Goal: Task Accomplishment & Management: Manage account settings

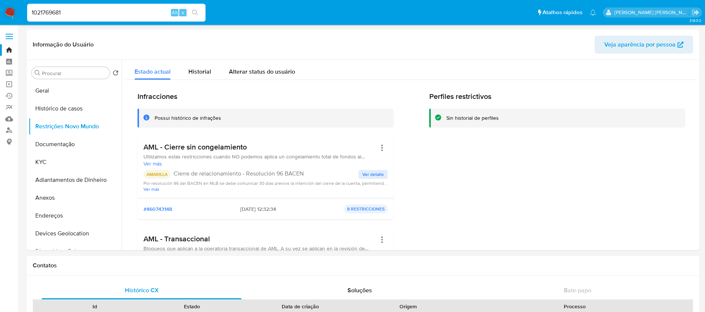
select select "10"
click at [61, 105] on button "Histórico de casos" at bounding box center [72, 109] width 87 height 18
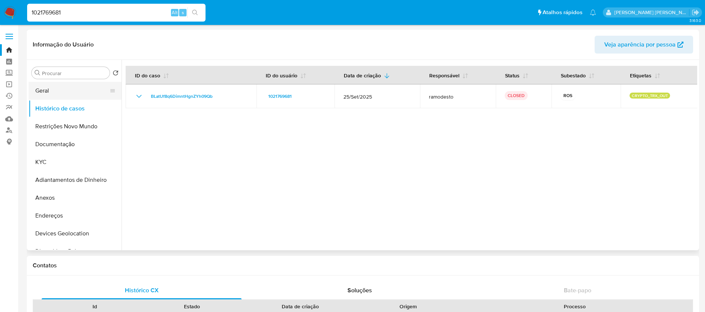
click at [74, 88] on button "Geral" at bounding box center [72, 91] width 87 height 18
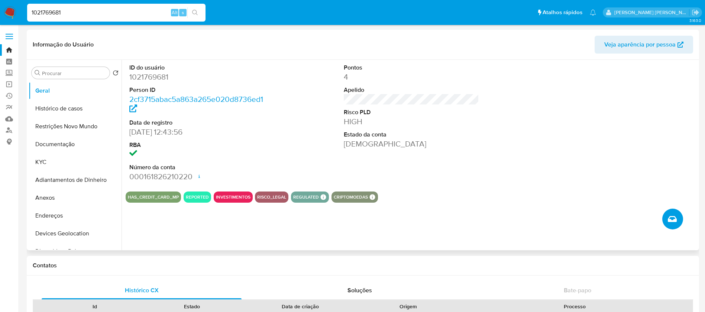
click at [677, 218] on icon "Criar caso manual" at bounding box center [672, 218] width 9 height 9
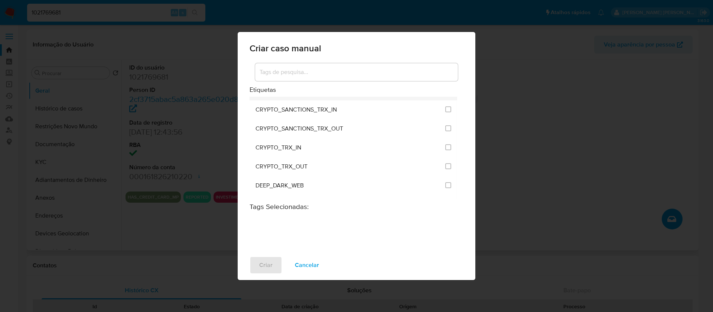
scroll to position [279, 0]
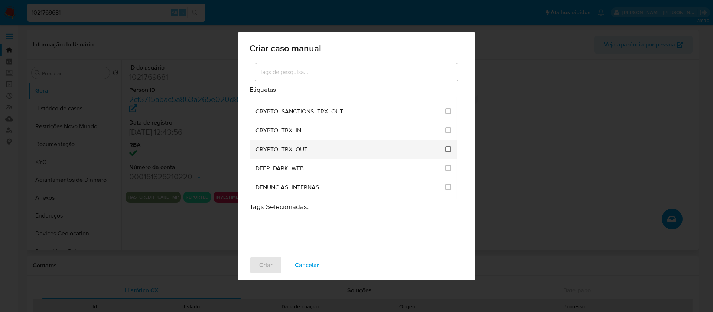
click at [447, 149] on input "1965" at bounding box center [448, 149] width 6 height 6
checkbox input "true"
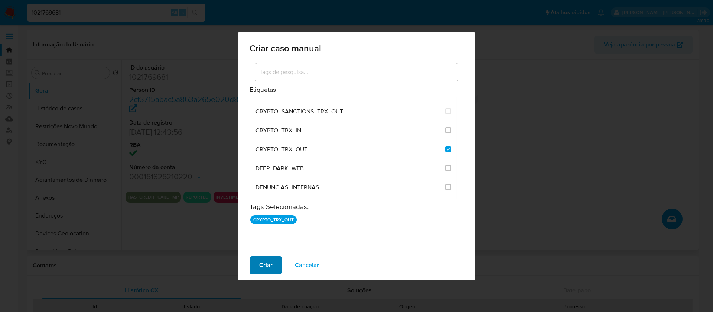
click at [264, 264] on span "Criar" at bounding box center [265, 265] width 13 height 16
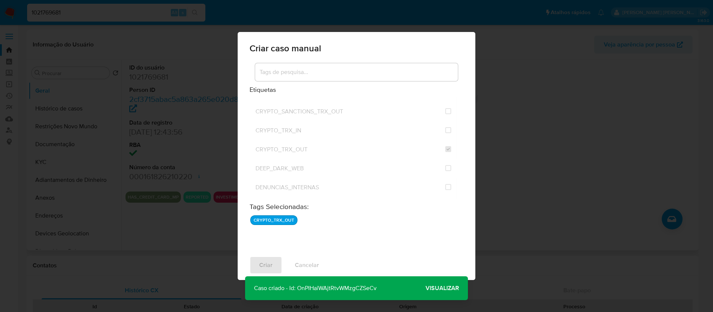
drag, startPoint x: 451, startPoint y: 285, endPoint x: 394, endPoint y: 159, distance: 138.5
click at [451, 288] on span "Visualizar" at bounding box center [442, 288] width 33 height 0
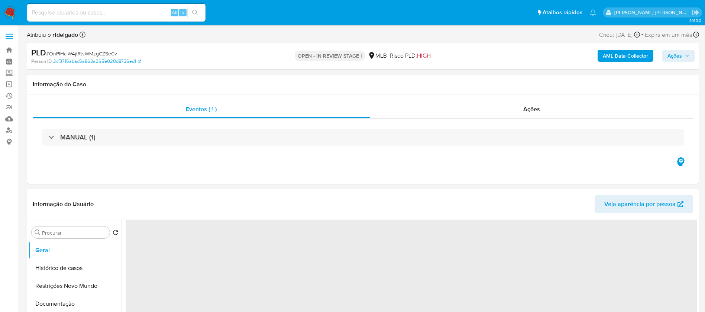
select select "10"
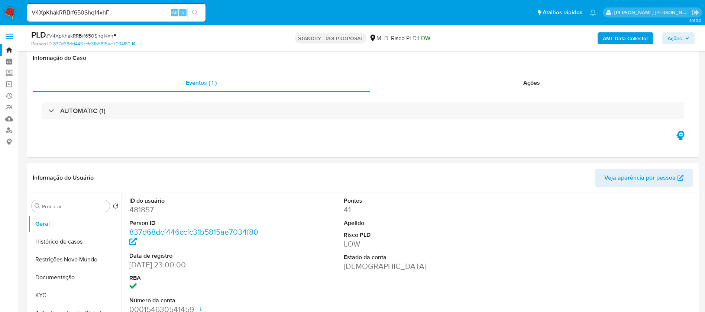
select select "10"
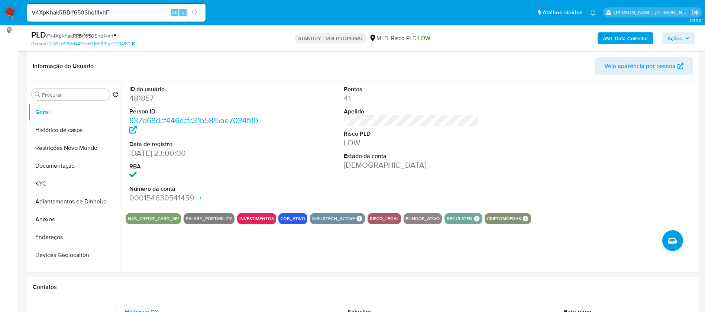
click at [143, 12] on input "V4XpKhakRRBrf650Shq14xhF" at bounding box center [116, 13] width 178 height 10
click at [143, 11] on input "V4XpKhakRRBrf650Shq14xhF" at bounding box center [116, 13] width 178 height 10
click at [65, 181] on button "KYC" at bounding box center [72, 184] width 87 height 18
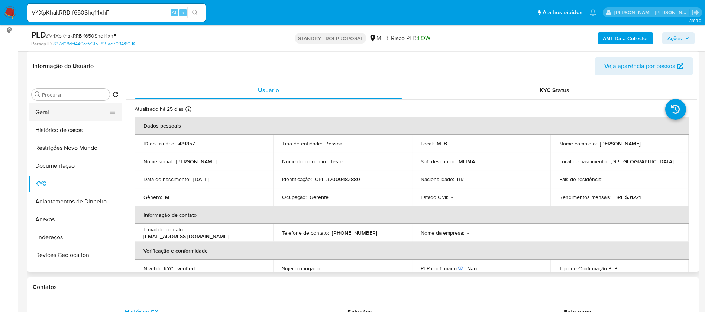
click at [67, 115] on button "Geral" at bounding box center [72, 112] width 87 height 18
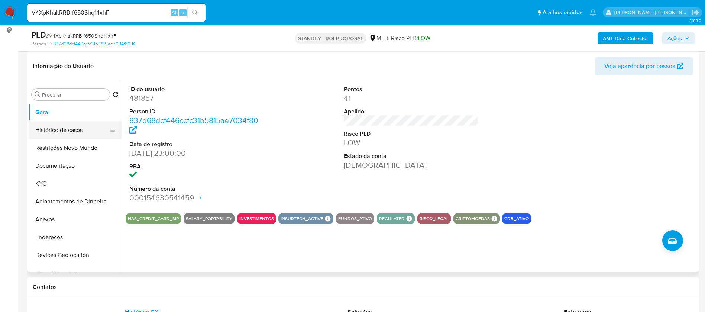
click at [78, 132] on button "Histórico de casos" at bounding box center [72, 130] width 87 height 18
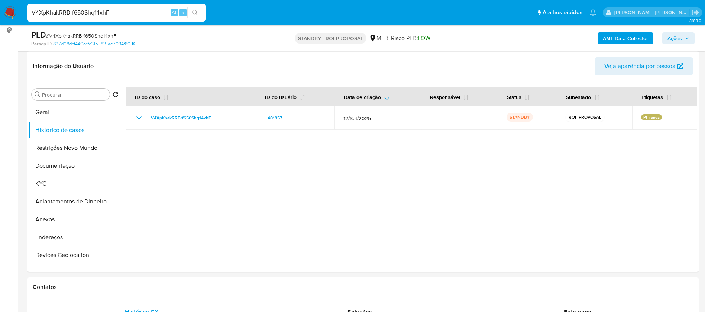
click at [131, 11] on input "V4XpKhakRRBrf650Shq14xhF" at bounding box center [116, 13] width 178 height 10
click at [131, 10] on input "V4XpKhakRRBrf650Shq14xhF" at bounding box center [116, 13] width 178 height 10
paste input "4iKAm2iZ5NRQKchV6kgdAI5m"
type input "4iKAm2iZ5NRQKchV6kgdAI5m"
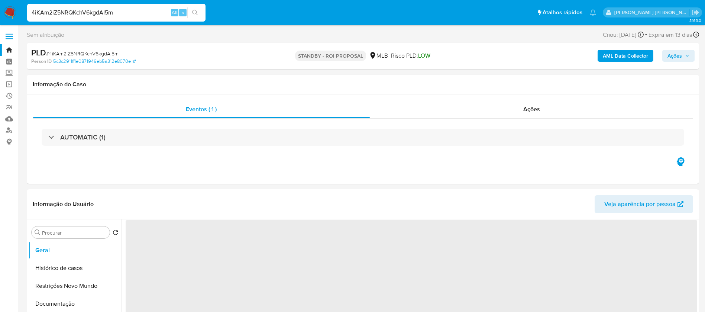
select select "10"
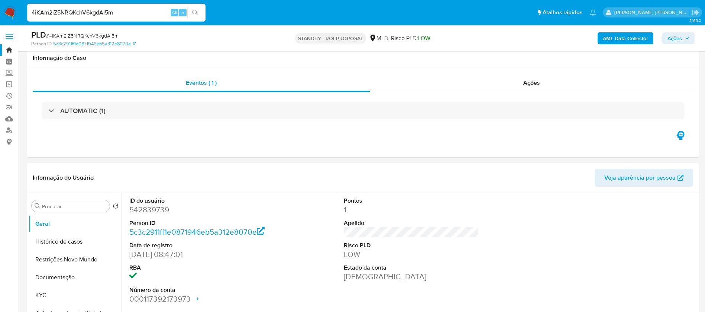
scroll to position [111, 0]
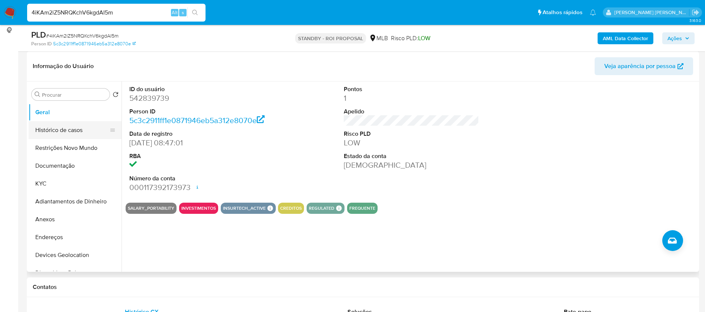
click at [57, 129] on button "Histórico de casos" at bounding box center [72, 130] width 87 height 18
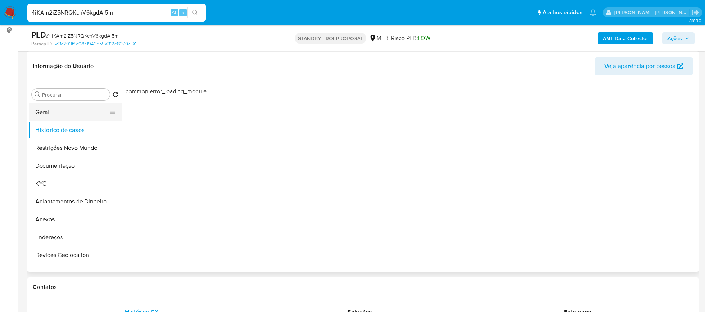
click at [78, 113] on button "Geral" at bounding box center [72, 112] width 87 height 18
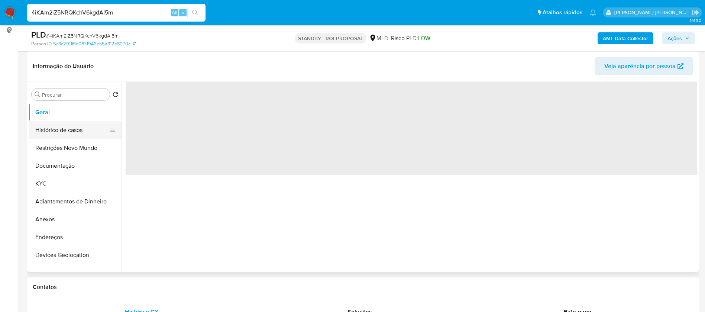
click at [79, 127] on button "Histórico de casos" at bounding box center [72, 130] width 87 height 18
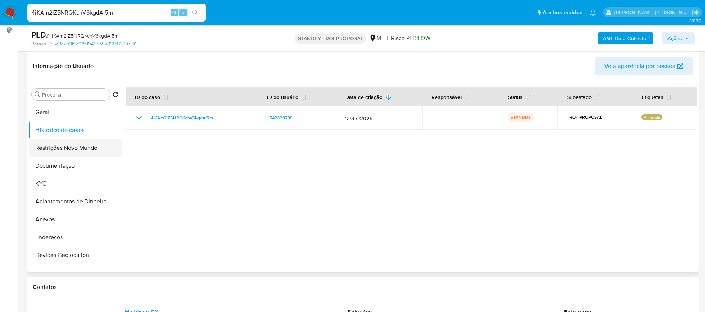
click at [65, 149] on button "Restrições Novo Mundo" at bounding box center [72, 148] width 87 height 18
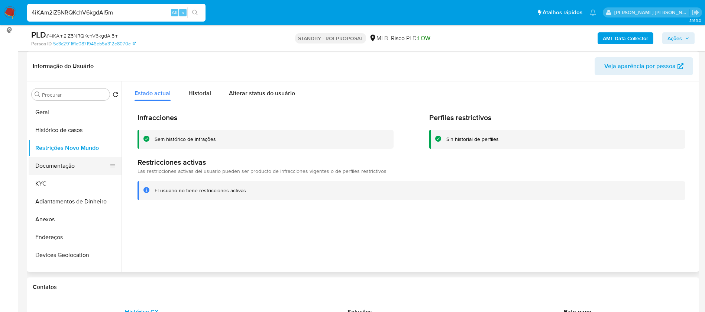
click at [66, 167] on button "Documentação" at bounding box center [72, 166] width 87 height 18
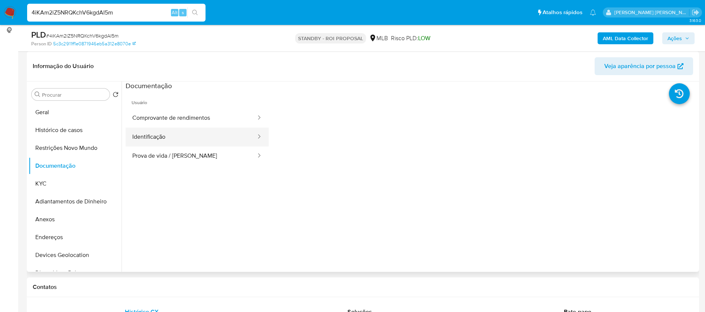
click at [170, 134] on button "Identificação" at bounding box center [191, 136] width 131 height 19
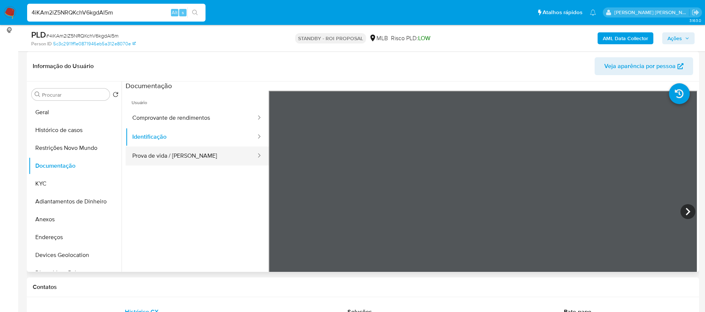
click at [184, 154] on button "Prova de vida / Selfie" at bounding box center [191, 155] width 131 height 19
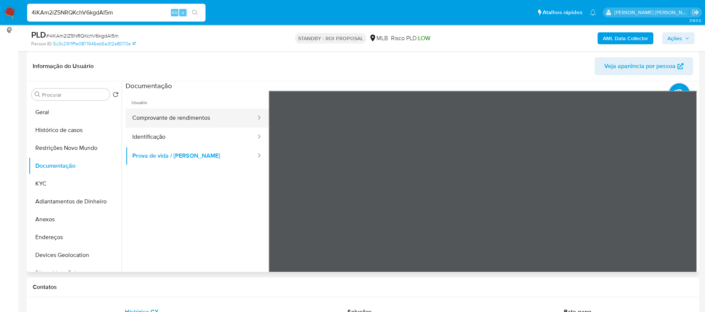
click at [187, 121] on button "Comprovante de rendimentos" at bounding box center [191, 117] width 131 height 19
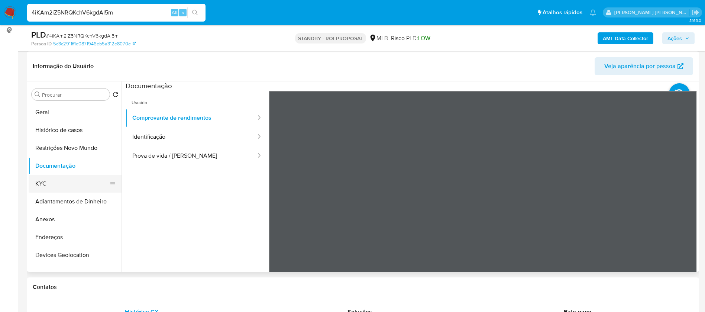
click at [42, 180] on button "KYC" at bounding box center [72, 184] width 87 height 18
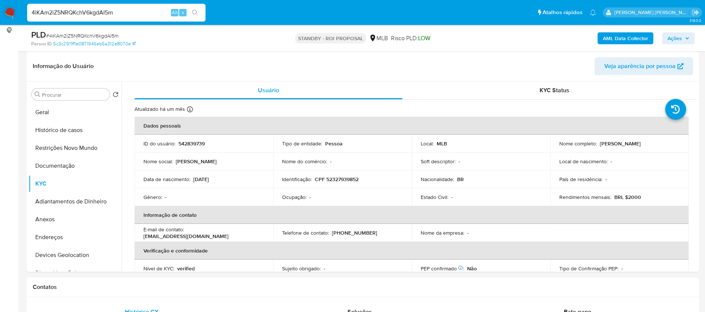
click at [154, 12] on input "4iKAm2iZ5NRQKchV6kgdAI5m" at bounding box center [116, 13] width 178 height 10
click at [154, 11] on input "4iKAm2iZ5NRQKchV6kgdAI5m" at bounding box center [116, 13] width 178 height 10
click at [153, 11] on input "4iKAm2iZ5NRQKchV6kgdAI5m" at bounding box center [116, 13] width 178 height 10
paste input "KaIvLoFvodl7OkiT8WtW09A3"
type input "KaIvLoFvodl7OkiT8WtW09A3"
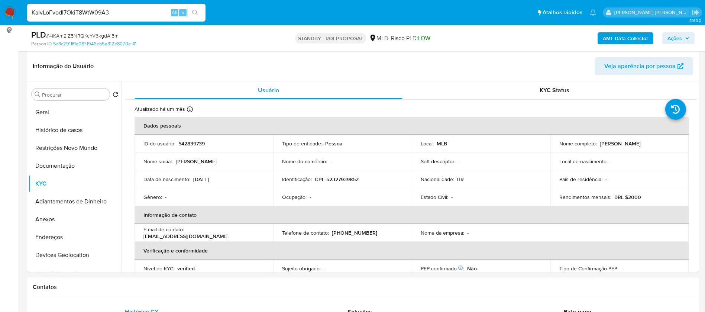
click at [197, 11] on icon "search-icon" at bounding box center [195, 13] width 6 height 6
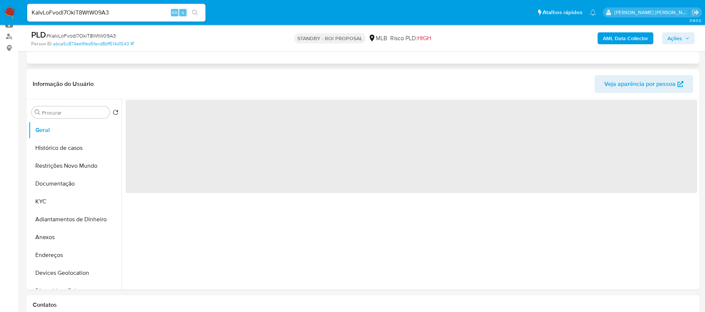
scroll to position [111, 0]
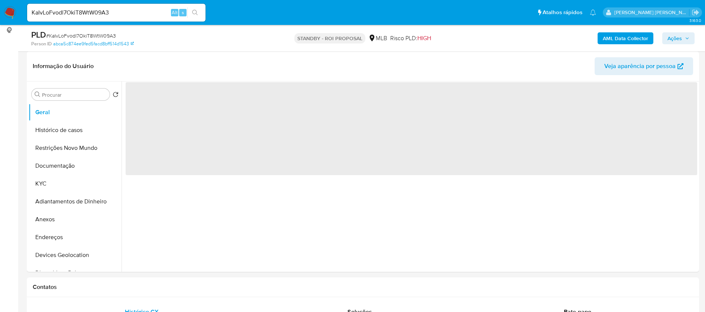
select select "10"
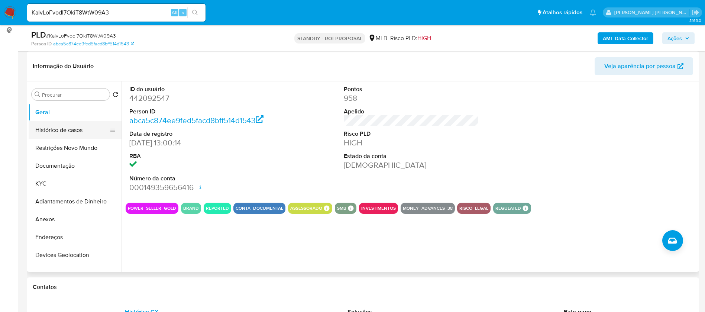
click at [68, 135] on button "Histórico de casos" at bounding box center [72, 130] width 87 height 18
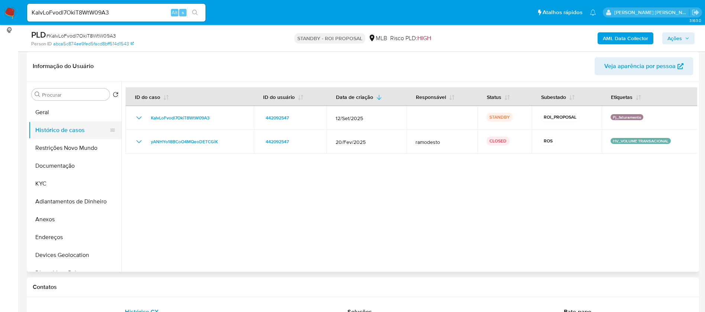
click at [84, 134] on button "Histórico de casos" at bounding box center [72, 130] width 87 height 18
click at [88, 149] on button "Restrições Novo Mundo" at bounding box center [72, 148] width 87 height 18
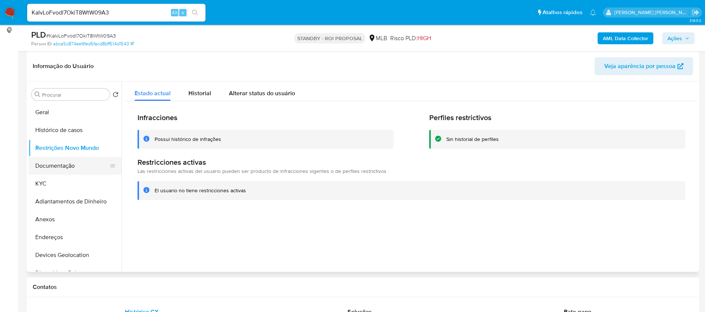
click at [88, 161] on button "Documentação" at bounding box center [72, 166] width 87 height 18
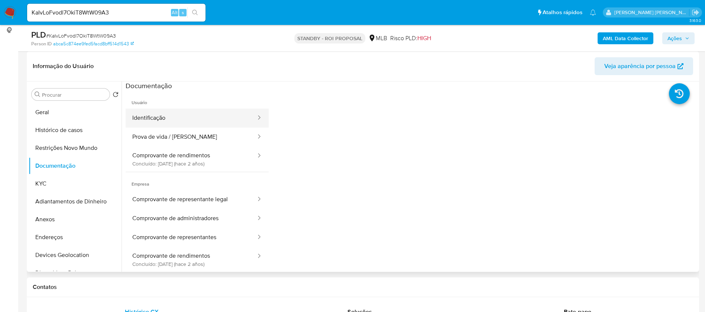
click at [161, 118] on button "Identificação" at bounding box center [191, 117] width 131 height 19
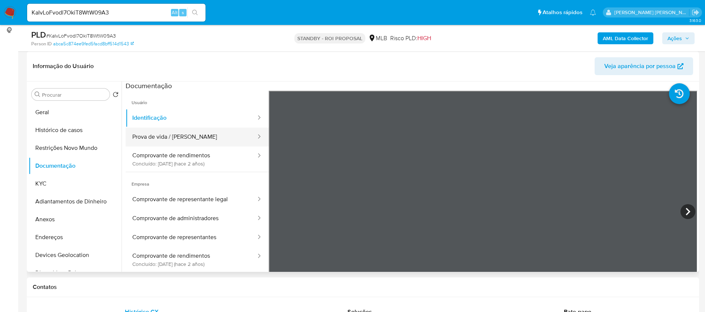
click at [187, 136] on button "Prova de vida / Selfie" at bounding box center [191, 136] width 131 height 19
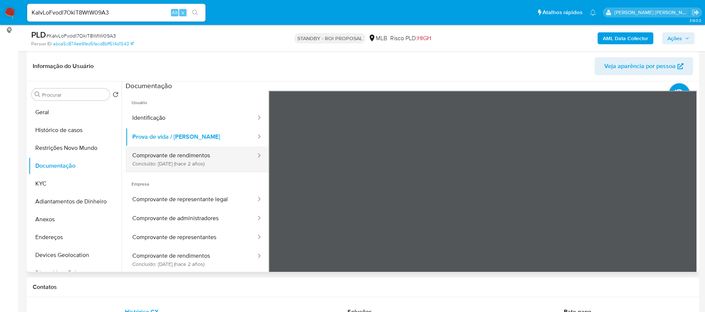
click at [199, 165] on button "Comprovante de rendimentos Concluído: 19/05/2023 (hace 2 años)" at bounding box center [191, 158] width 131 height 25
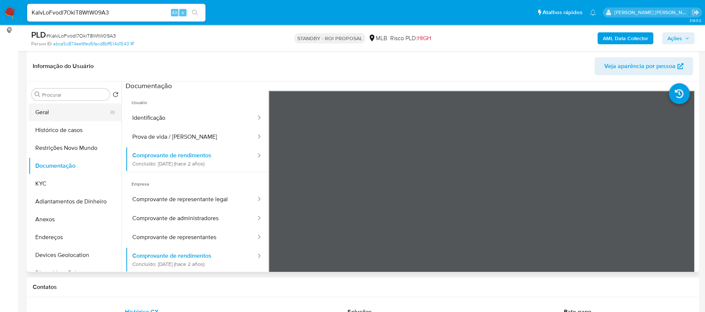
click at [78, 114] on button "Geral" at bounding box center [72, 112] width 87 height 18
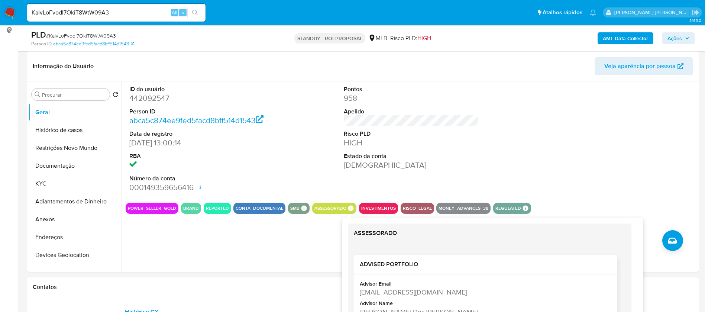
scroll to position [10, 0]
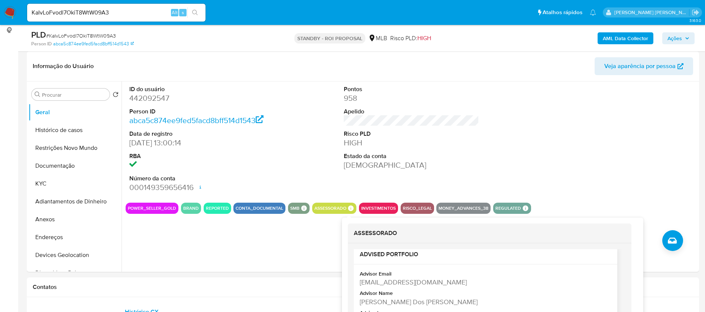
click at [404, 300] on div "Selma Lima Dos Santos" at bounding box center [485, 301] width 250 height 9
copy div "Selma Lima Dos Santos"
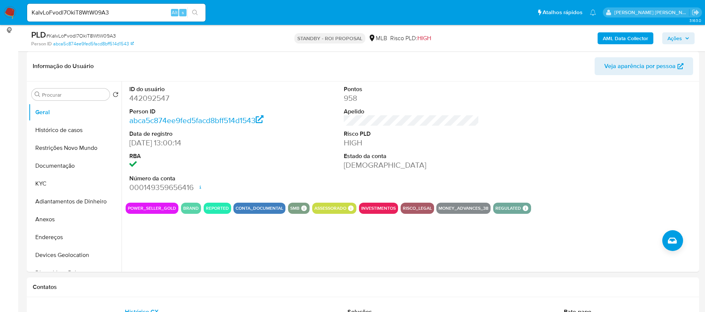
click at [156, 10] on input "KaIvLoFvodl7OkiT8WtW09A3" at bounding box center [116, 13] width 178 height 10
click at [156, 9] on input "KaIvLoFvodl7OkiT8WtW09A3" at bounding box center [116, 13] width 178 height 10
paste input "N0SfYSmysbvWx0xGXHJyRiHQ"
type input "N0SfYSmysbvWx0xGXHJyRiHQ"
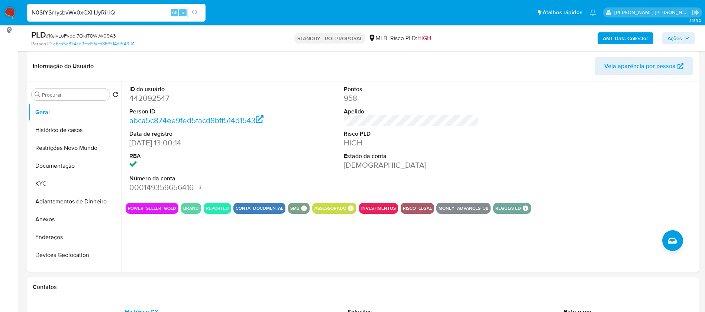
click at [198, 10] on icon "search-icon" at bounding box center [195, 13] width 6 height 6
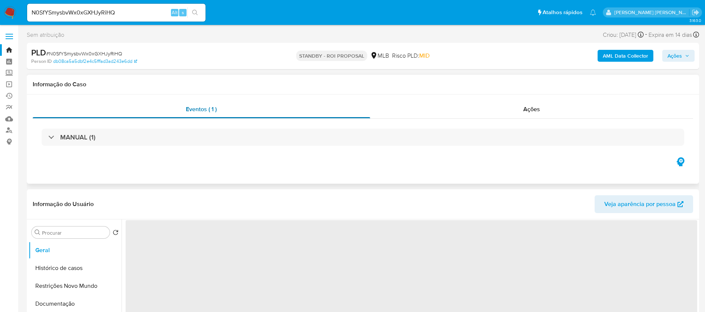
select select "10"
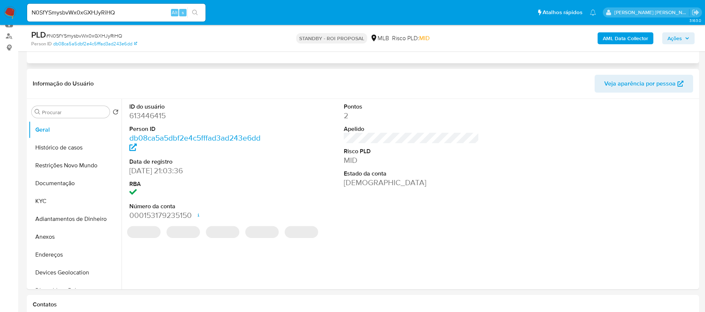
scroll to position [111, 0]
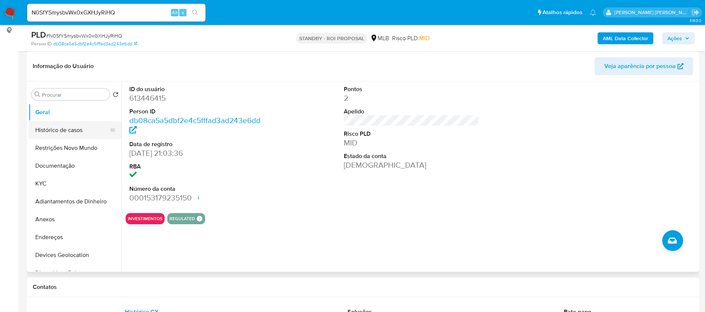
click at [59, 127] on button "Histórico de casos" at bounding box center [72, 130] width 87 height 18
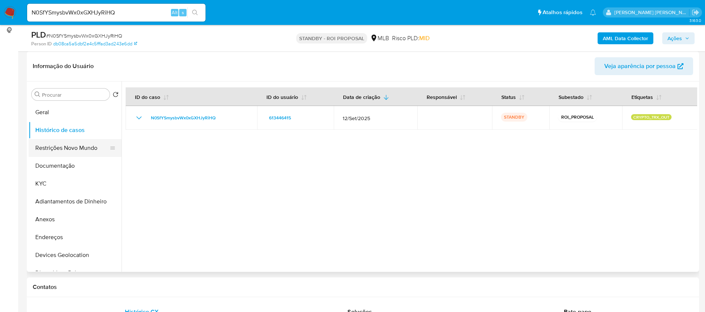
click at [74, 141] on button "Restrições Novo Mundo" at bounding box center [72, 148] width 87 height 18
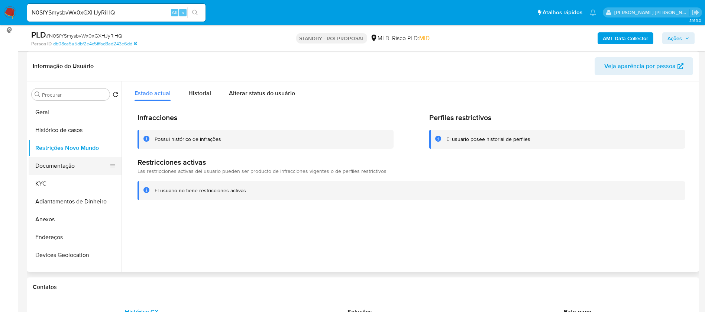
click at [72, 165] on button "Documentação" at bounding box center [72, 166] width 87 height 18
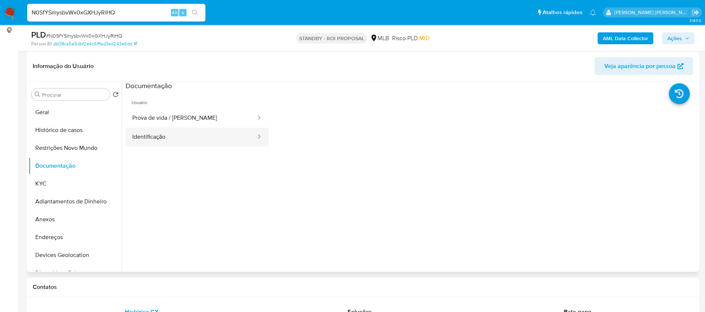
click at [158, 137] on button "Identificação" at bounding box center [191, 136] width 131 height 19
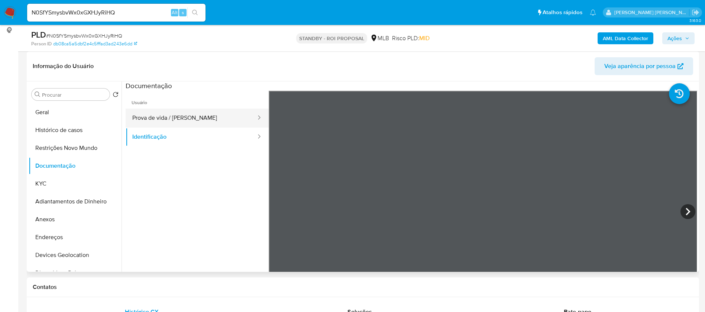
click at [163, 120] on button "Prova de vida / Selfie" at bounding box center [191, 117] width 131 height 19
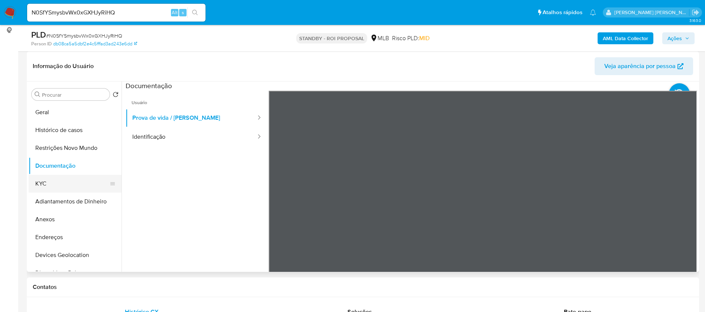
click at [65, 181] on button "KYC" at bounding box center [72, 184] width 87 height 18
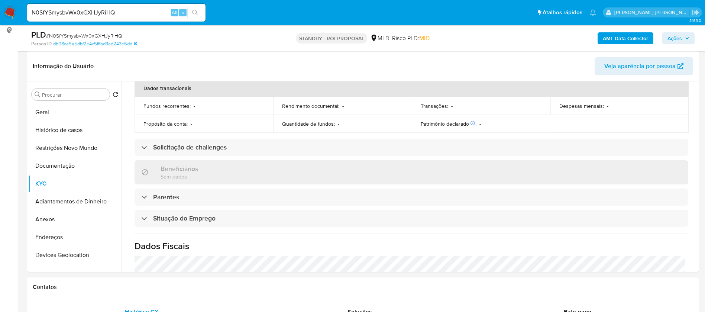
scroll to position [0, 0]
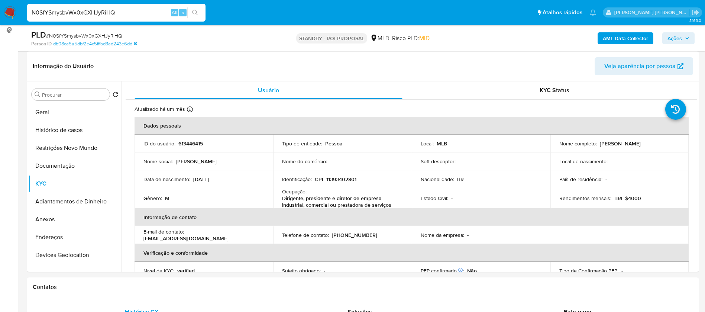
click at [145, 11] on input "N0SfYSmysbvWx0xGXHJyRiHQ" at bounding box center [116, 13] width 178 height 10
click at [145, 10] on input "N0SfYSmysbvWx0xGXHJyRiHQ" at bounding box center [116, 13] width 178 height 10
paste input "wlmS3RPgBKU0iAz4HeK7lNja"
type input "wlmS3RPgBKU0iAz4HeK7lNja"
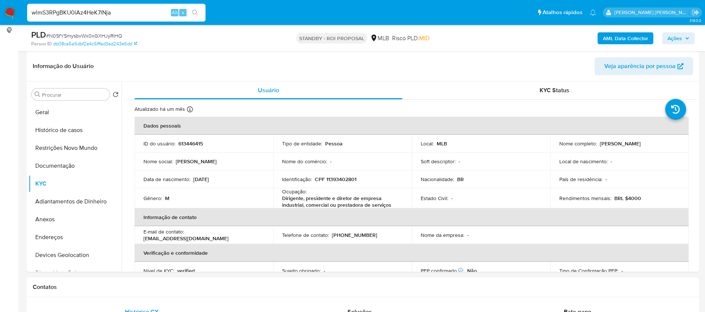
click at [192, 10] on button "search-icon" at bounding box center [194, 12] width 15 height 10
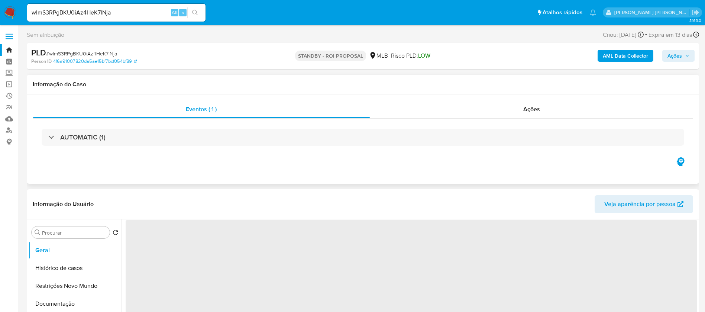
select select "10"
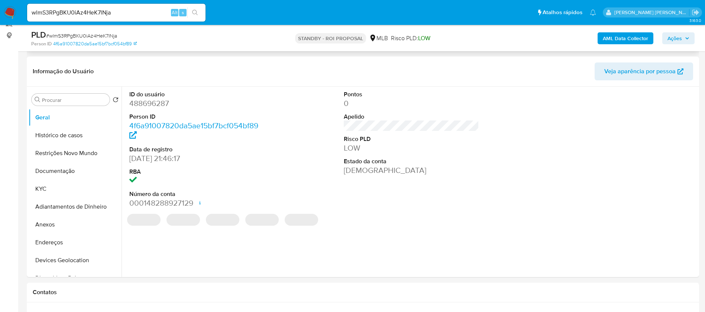
scroll to position [111, 0]
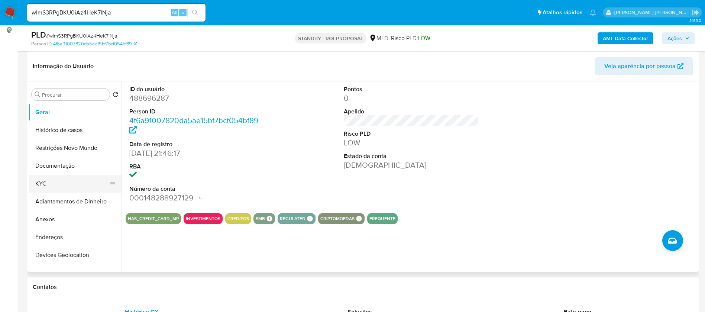
drag, startPoint x: 47, startPoint y: 182, endPoint x: 51, endPoint y: 179, distance: 5.0
click at [47, 182] on button "KYC" at bounding box center [72, 184] width 87 height 18
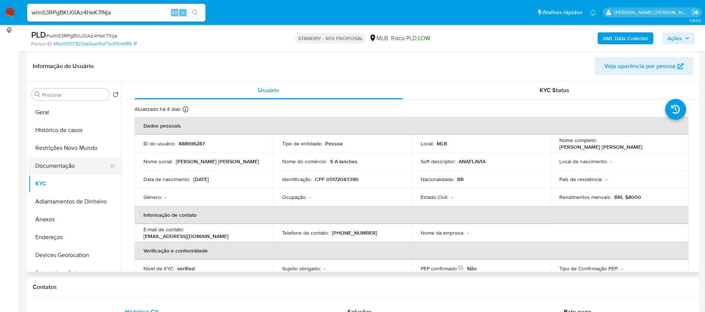
click at [62, 172] on button "Documentação" at bounding box center [72, 166] width 87 height 18
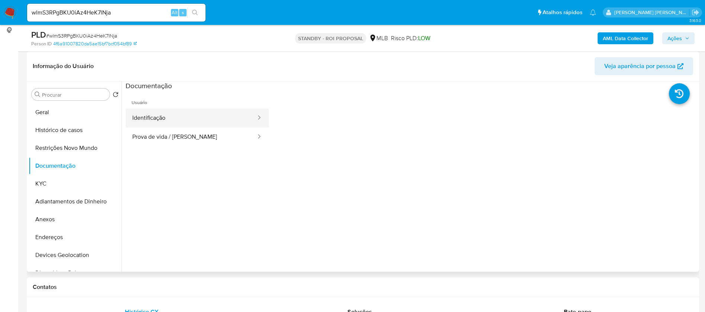
click at [166, 120] on button "Identificação" at bounding box center [191, 117] width 131 height 19
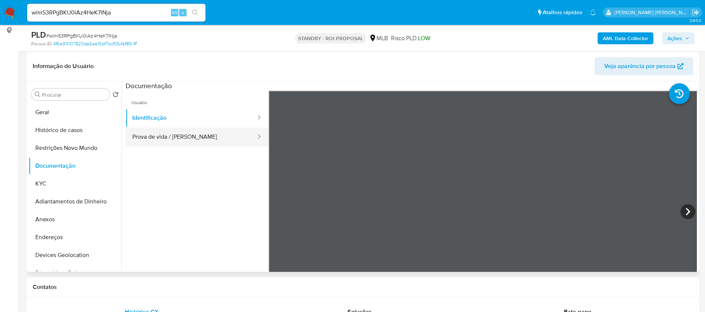
click at [168, 134] on button "Prova de vida / Selfie" at bounding box center [191, 136] width 131 height 19
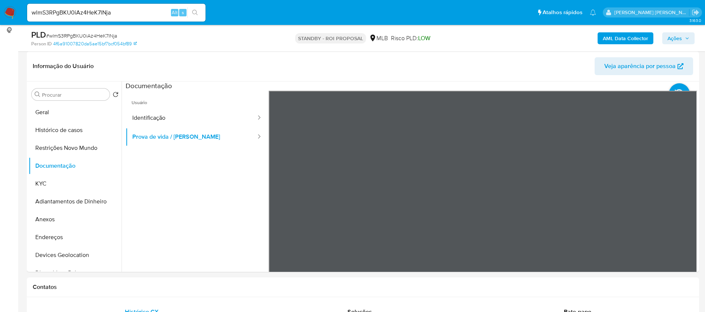
click at [141, 13] on input "wlmS3RPgBKU0iAz4HeK7lNja" at bounding box center [116, 13] width 178 height 10
paste input "9vOSIqJWkEAgde2uLR7tgh8z"
type input "9vOSIqJWkEAgde2uLR7tgh8z"
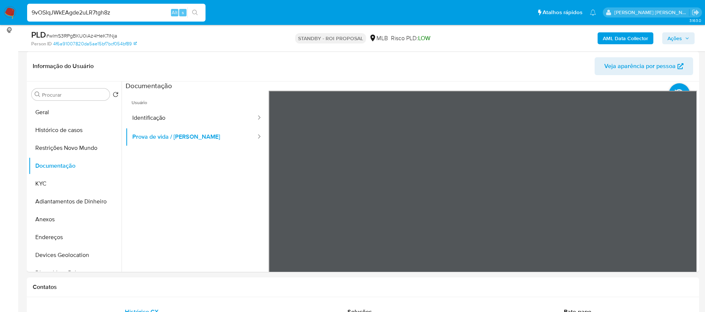
click at [197, 10] on icon "search-icon" at bounding box center [195, 13] width 6 height 6
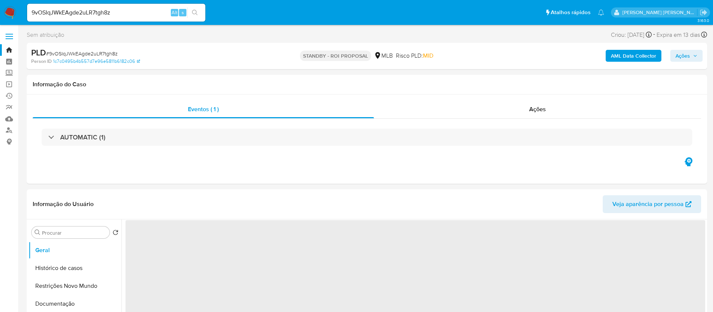
select select "10"
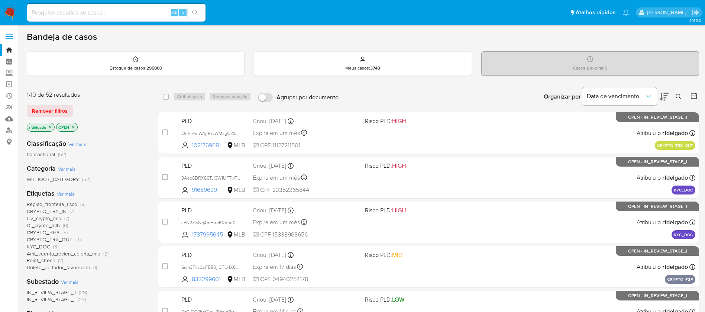
click at [143, 12] on input at bounding box center [116, 13] width 178 height 10
paste input "Não consta assessor vinculado no Aladdin e planilha Farming;"
type input "Não consta assessor vinculado no Aladdin e planilha Farming;"
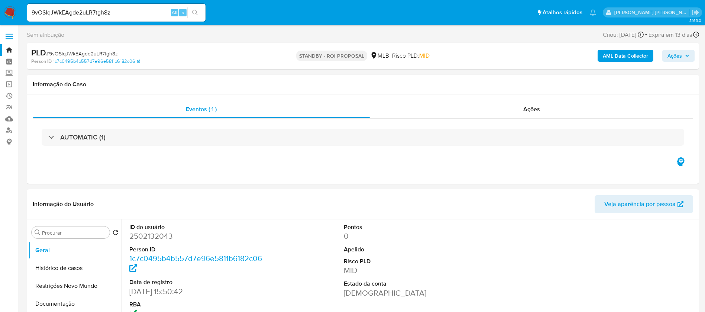
select select "10"
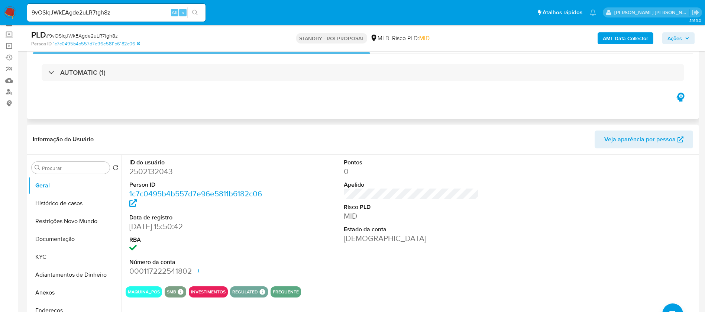
scroll to position [56, 0]
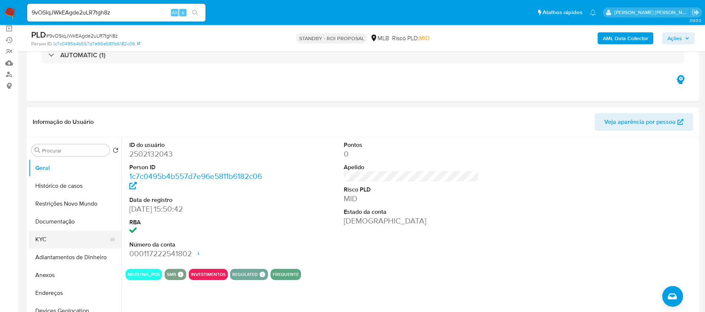
drag, startPoint x: 49, startPoint y: 237, endPoint x: 53, endPoint y: 234, distance: 4.8
click at [49, 236] on button "KYC" at bounding box center [72, 239] width 87 height 18
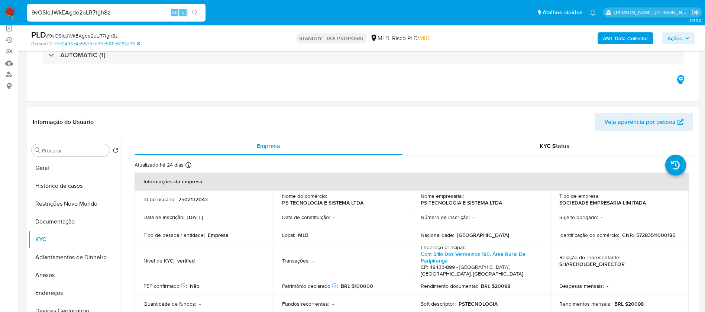
drag, startPoint x: 121, startPoint y: 14, endPoint x: 23, endPoint y: 11, distance: 98.1
click at [23, 11] on ul "Pausado Ver notificaciones 9vOSIqJWkEAgde2uLR7tgh8z Alt s Atalhos rápidos Presi…" at bounding box center [311, 12] width 576 height 19
click at [125, 12] on input "9vOSIqJWkEAgde2uLR7tgh8z" at bounding box center [116, 13] width 178 height 10
click at [125, 11] on input "9vOSIqJWkEAgde2uLR7tgh8z" at bounding box center [116, 13] width 178 height 10
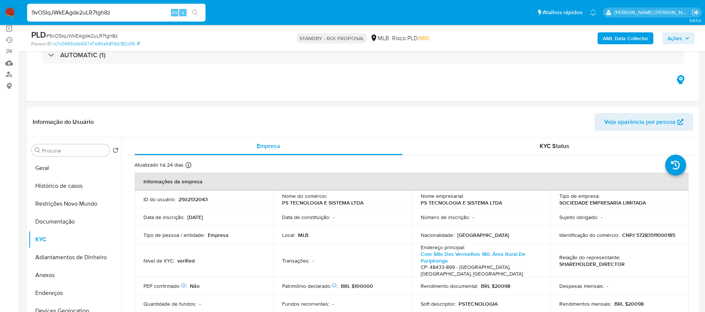
click at [131, 11] on input "9vOSIqJWkEAgde2uLR7tgh8z" at bounding box center [116, 13] width 178 height 10
click at [141, 14] on input "9vOSIqJWkEAgde2uLR7tgh8z" at bounding box center [116, 13] width 178 height 10
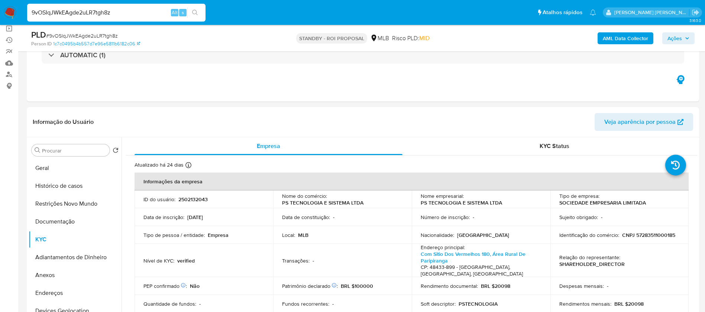
click at [141, 14] on input "9vOSIqJWkEAgde2uLR7tgh8z" at bounding box center [116, 13] width 178 height 10
paste input "Ya072gHlRLuGNQ0xFBcbbFpa"
type input "Ya072gHlRLuGNQ0xFBcbbFpa"
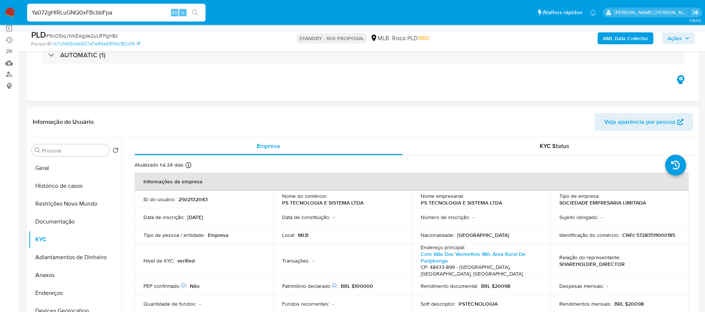
click at [197, 12] on icon "search-icon" at bounding box center [195, 13] width 6 height 6
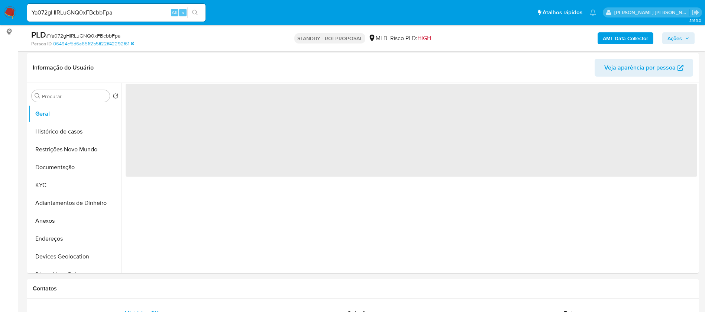
scroll to position [111, 0]
select select "10"
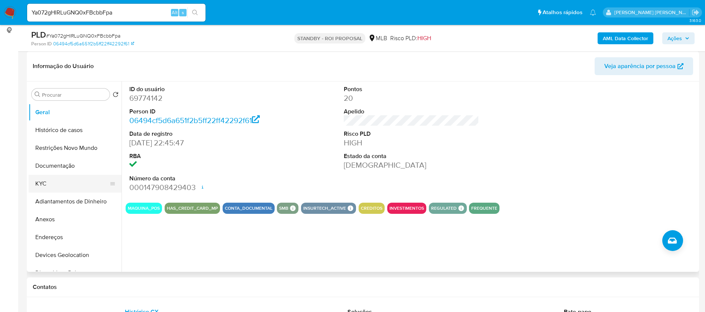
click at [69, 182] on button "KYC" at bounding box center [72, 184] width 87 height 18
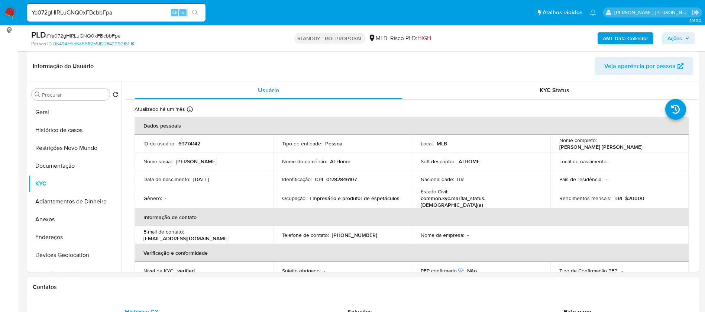
click at [14, 9] on img at bounding box center [10, 12] width 13 height 13
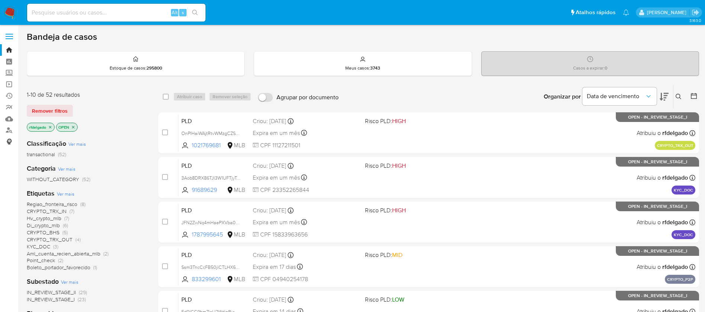
click at [9, 144] on link "Consolidado" at bounding box center [44, 142] width 88 height 12
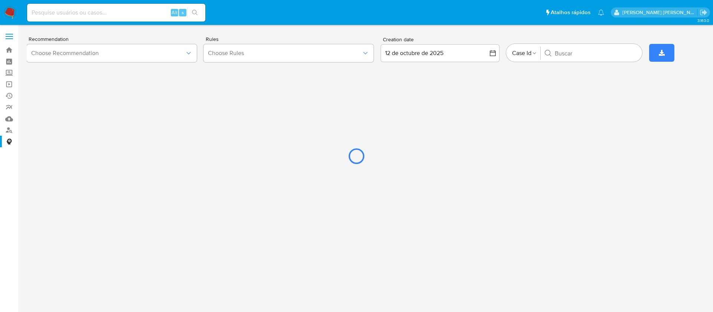
click at [7, 83] on div at bounding box center [356, 156] width 713 height 312
click at [9, 83] on div at bounding box center [356, 156] width 713 height 312
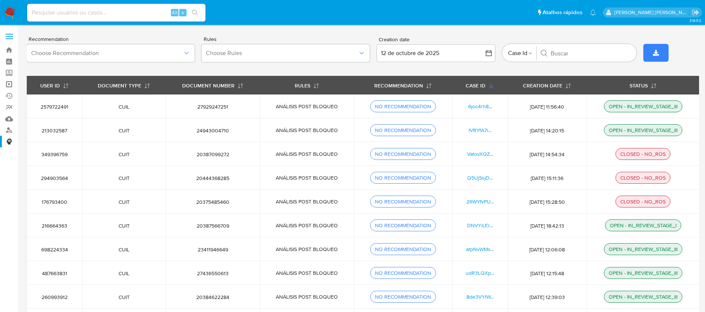
click at [9, 83] on link "Operações em massa" at bounding box center [44, 84] width 88 height 12
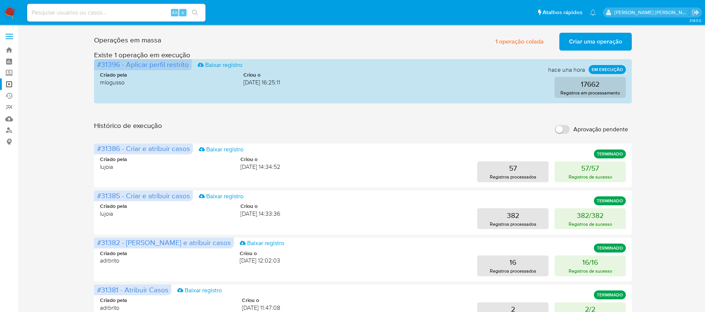
click at [604, 44] on span "Criar uma operação" at bounding box center [595, 41] width 53 height 16
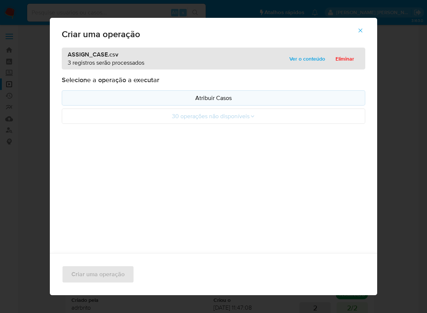
click at [112, 98] on p "Atribuir Casos" at bounding box center [213, 98] width 291 height 9
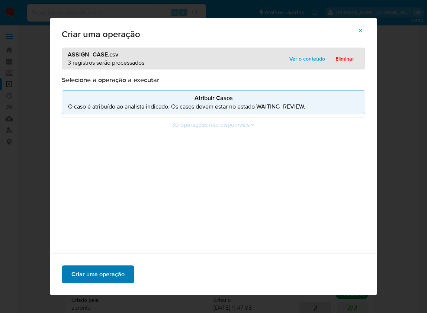
click at [108, 273] on span "Criar uma operação" at bounding box center [97, 274] width 53 height 16
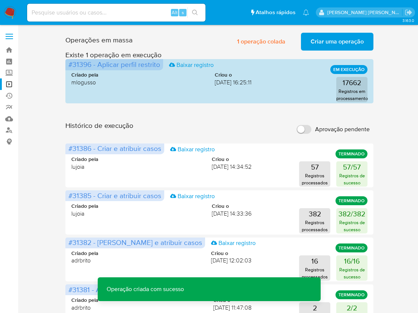
click at [324, 40] on span "Criar uma operação" at bounding box center [337, 41] width 53 height 16
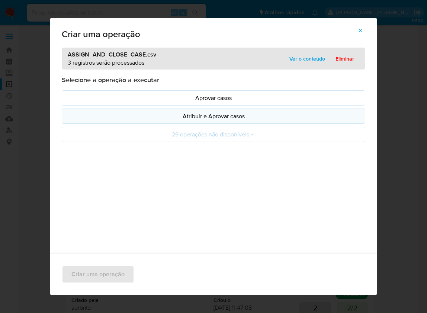
click at [170, 113] on p "Atribuir e Aprovar casos" at bounding box center [213, 116] width 291 height 9
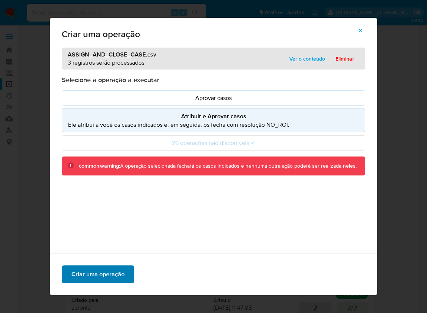
click at [114, 276] on span "Criar uma operação" at bounding box center [97, 274] width 53 height 16
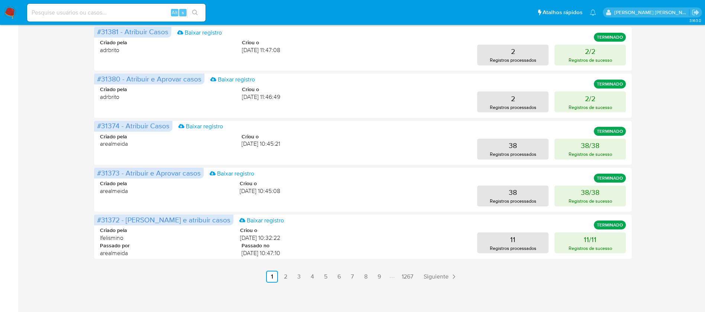
scroll to position [353, 0]
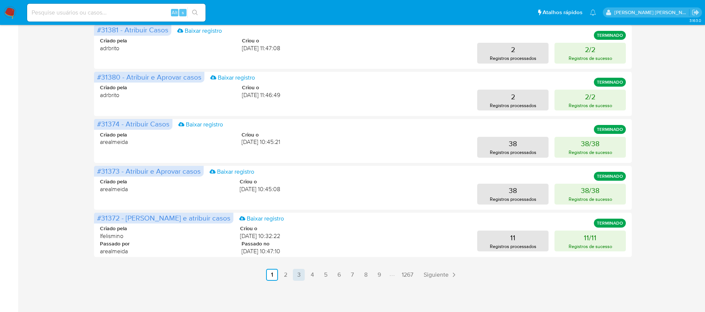
click at [299, 272] on link "3" at bounding box center [299, 275] width 12 height 12
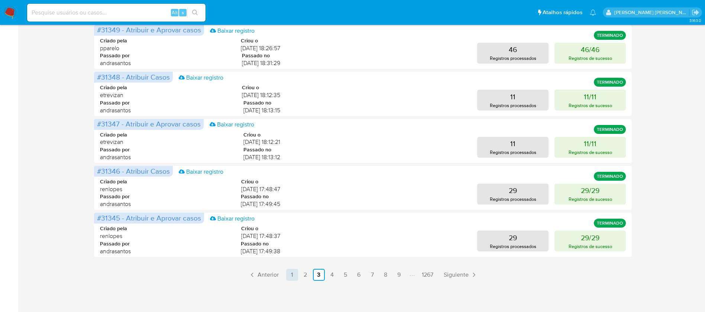
click at [292, 270] on link "1" at bounding box center [292, 275] width 12 height 12
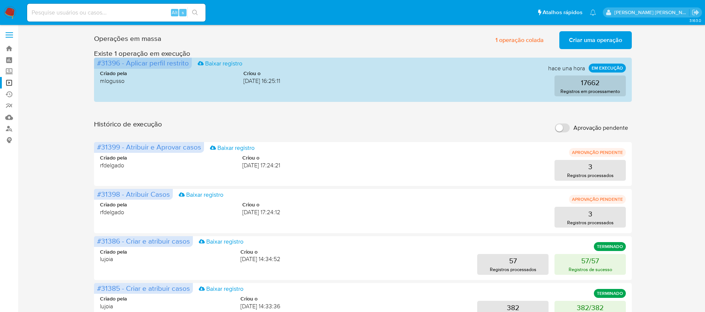
scroll to position [0, 0]
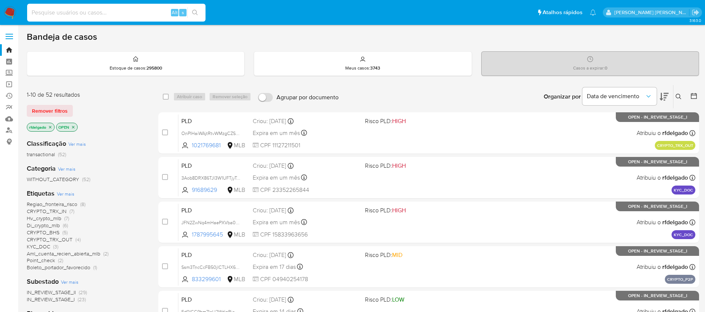
click at [75, 11] on input at bounding box center [116, 13] width 178 height 10
paste input "1896314184"
click at [200, 14] on button "search-icon" at bounding box center [194, 12] width 15 height 10
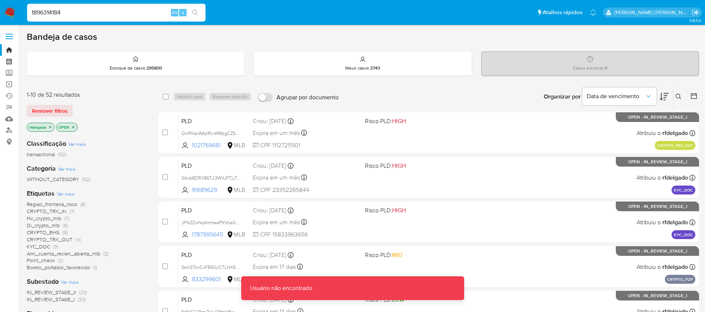
click at [133, 12] on input "1896314184" at bounding box center [116, 13] width 178 height 10
click at [28, 10] on input "1896314184" at bounding box center [116, 13] width 178 height 10
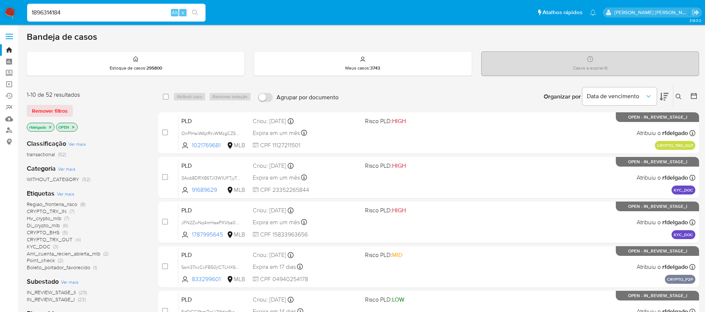
type input "1896314184"
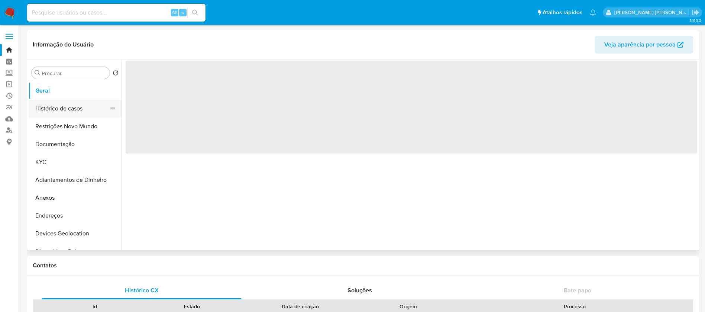
select select "10"
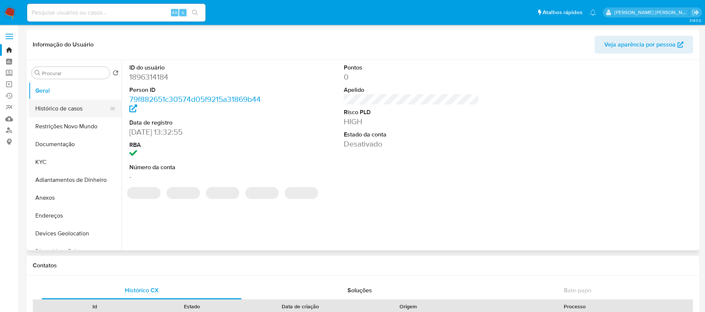
click at [62, 107] on button "Histórico de casos" at bounding box center [72, 109] width 87 height 18
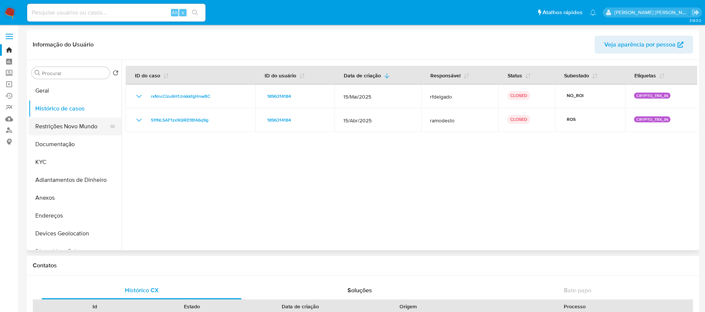
click at [82, 131] on button "Restrições Novo Mundo" at bounding box center [72, 126] width 87 height 18
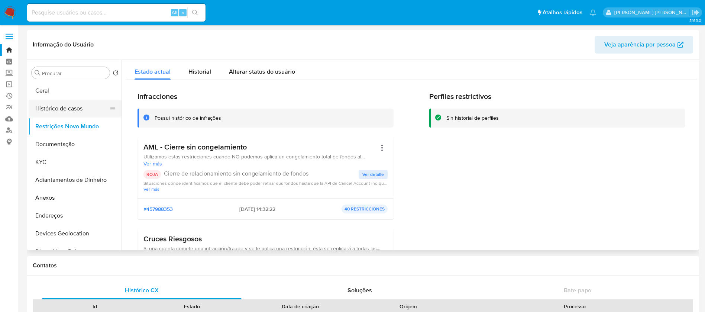
click at [69, 109] on button "Histórico de casos" at bounding box center [72, 109] width 87 height 18
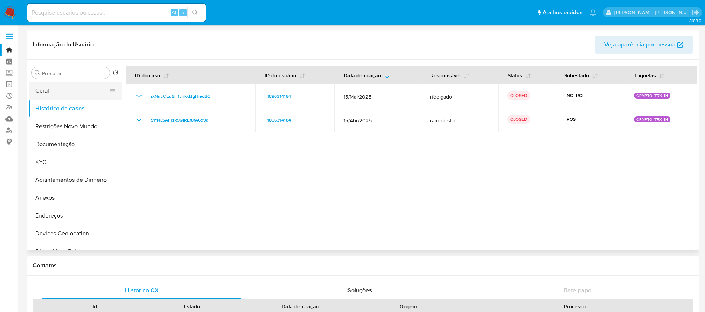
click at [70, 95] on button "Geral" at bounding box center [72, 91] width 87 height 18
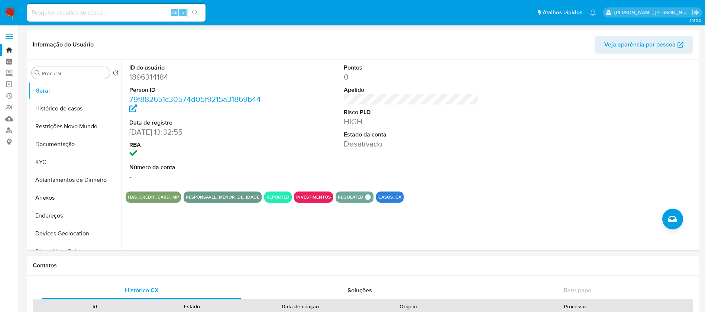
click at [120, 9] on input at bounding box center [116, 13] width 178 height 10
paste input "N0SfYSmysbvWx0xGXHJyRiHQ"
type input "N0SfYSmysbvWx0xGXHJyRiHQ"
click at [192, 11] on icon "search-icon" at bounding box center [195, 13] width 6 height 6
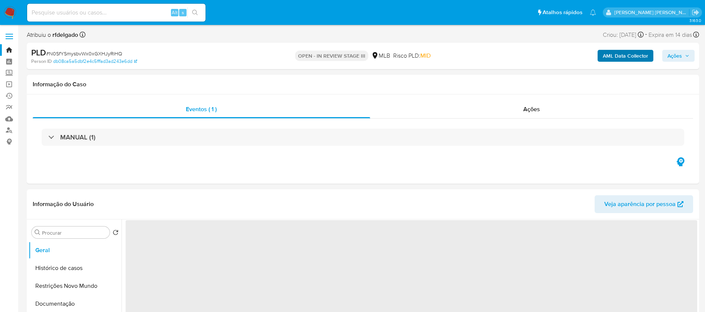
select select "10"
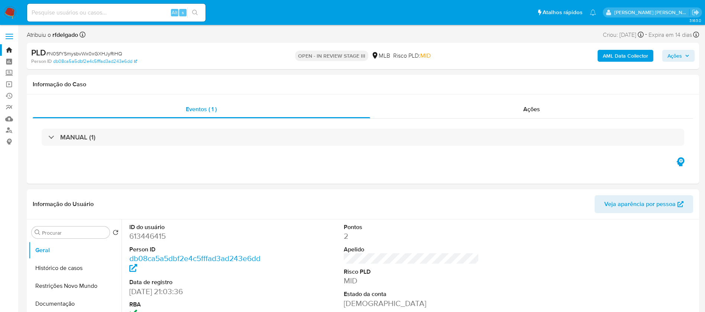
click at [681, 56] on span "Ações" at bounding box center [674, 56] width 14 height 12
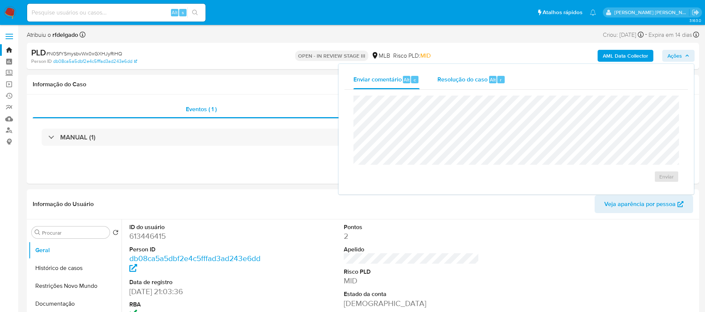
click at [478, 81] on span "Resolução do caso" at bounding box center [462, 79] width 50 height 9
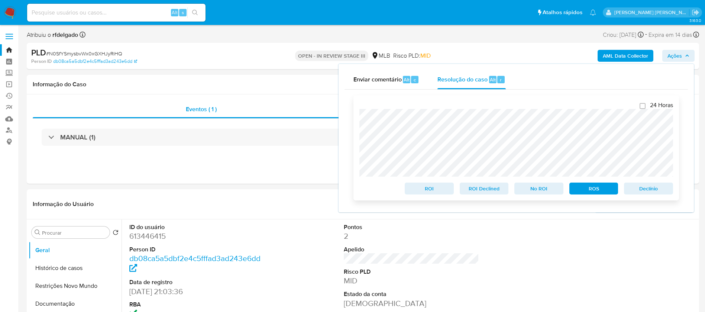
click at [649, 191] on span "Declínio" at bounding box center [648, 188] width 39 height 10
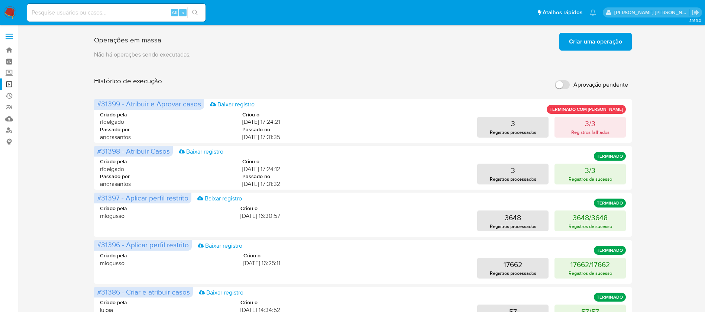
click at [590, 41] on span "Criar uma operação" at bounding box center [595, 41] width 53 height 16
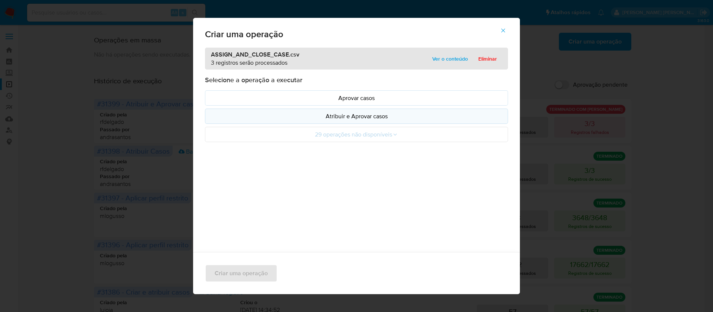
click at [388, 118] on p "Atribuir e Aprovar casos" at bounding box center [356, 116] width 291 height 9
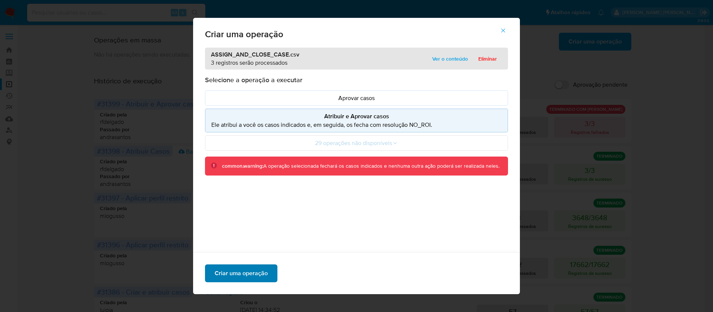
click at [259, 275] on span "Criar uma operação" at bounding box center [241, 273] width 53 height 16
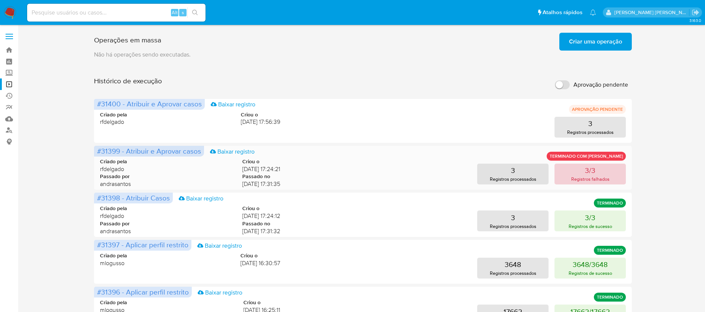
click at [591, 178] on p "Registros falhados" at bounding box center [590, 178] width 38 height 7
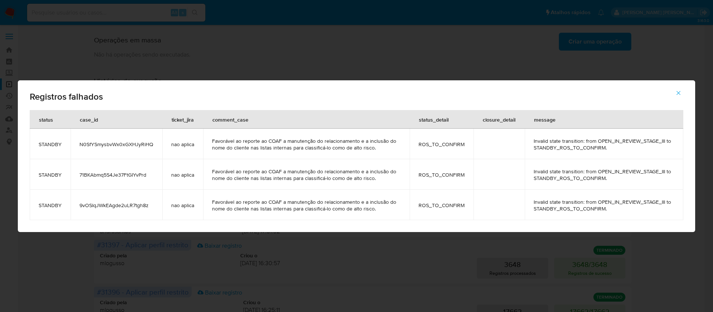
drag, startPoint x: 598, startPoint y: 137, endPoint x: 665, endPoint y: 137, distance: 66.5
click at [665, 137] on td "Invalid state transition: from OPEN_IN_REVIEW_STAGE_III to STANDBY_ROS_TO_CONFI…" at bounding box center [604, 144] width 159 height 30
drag, startPoint x: 546, startPoint y: 138, endPoint x: 597, endPoint y: 144, distance: 50.8
click at [597, 144] on td "Invalid state transition: from OPEN_IN_REVIEW_STAGE_III to STANDBY_ROS_TO_CONFI…" at bounding box center [604, 144] width 159 height 30
click at [604, 137] on td "Invalid state transition: from OPEN_IN_REVIEW_STAGE_III to STANDBY_ROS_TO_CONFI…" at bounding box center [604, 144] width 159 height 30
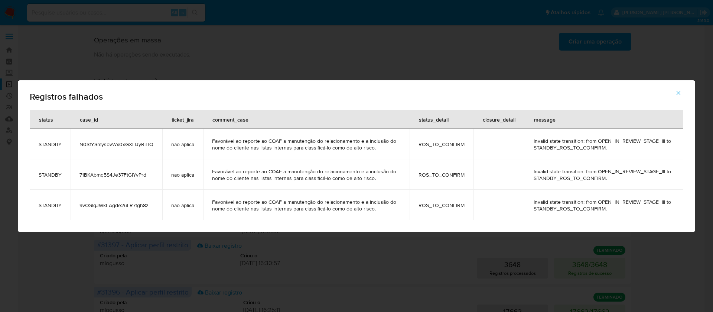
drag, startPoint x: 668, startPoint y: 140, endPoint x: 672, endPoint y: 153, distance: 14.3
click at [672, 153] on td "Invalid state transition: from OPEN_IN_REVIEW_STAGE_III to STANDBY_ROS_TO_CONFI…" at bounding box center [604, 144] width 159 height 30
click at [135, 145] on span "N0SfYSmysbvWx0xGXHJyRiHQ" at bounding box center [117, 144] width 74 height 7
click at [679, 90] on icon "button" at bounding box center [678, 93] width 7 height 7
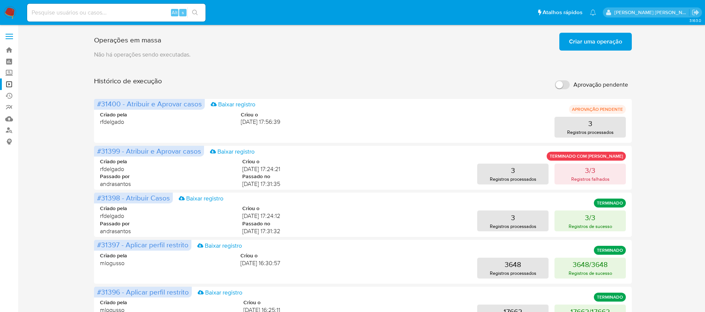
drag, startPoint x: 321, startPoint y: 114, endPoint x: 305, endPoint y: 33, distance: 82.8
click at [289, 43] on div "Operações em massa Criar uma operação Só pode haver no máximo 5 recursos colados" at bounding box center [363, 40] width 538 height 21
click at [331, 127] on div "3 Registros processados" at bounding box center [459, 127] width 334 height 21
click at [587, 172] on p "3/3" at bounding box center [590, 170] width 10 height 10
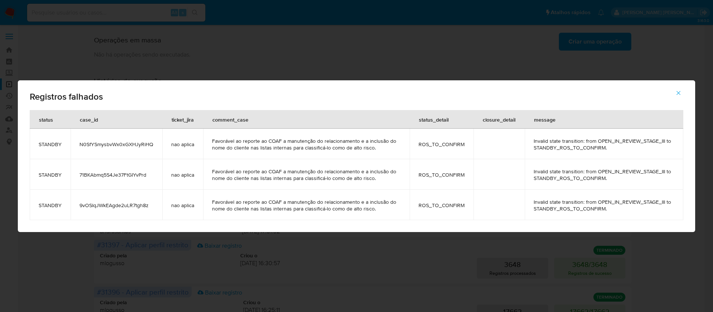
click at [132, 175] on span "71BKAbmq5S4Je37FtGIYvPrd" at bounding box center [117, 174] width 74 height 7
click at [117, 205] on span "9vOSIqJWkEAgde2uLR7tgh8z" at bounding box center [117, 205] width 74 height 7
click at [467, 63] on div "Registros falhados status case_id ticket_jira comment_case status_detail closur…" at bounding box center [356, 156] width 713 height 312
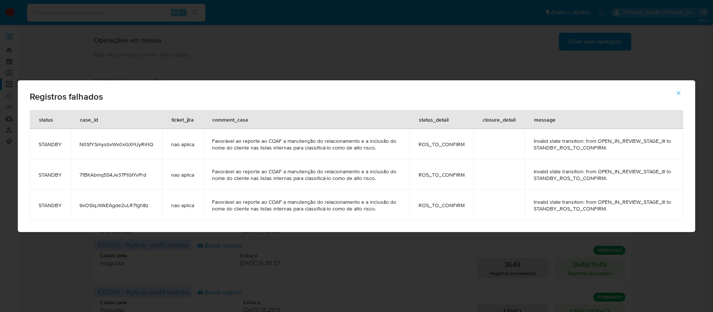
drag, startPoint x: 680, startPoint y: 92, endPoint x: 661, endPoint y: 87, distance: 20.4
click at [680, 91] on icon "button" at bounding box center [678, 93] width 7 height 7
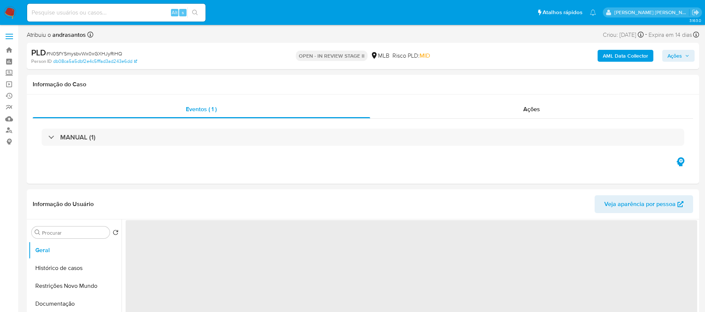
click at [669, 56] on span "Ações" at bounding box center [674, 56] width 14 height 12
select select "10"
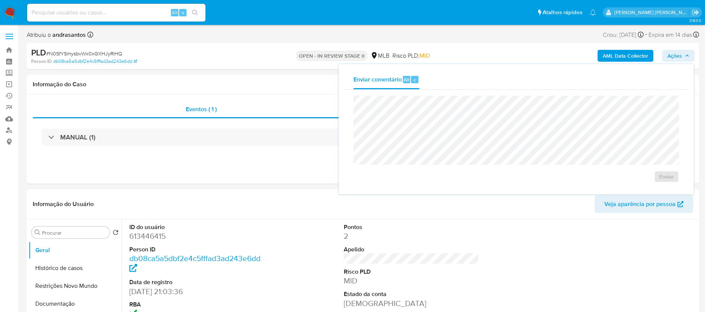
click at [683, 59] on span "Ações" at bounding box center [678, 56] width 22 height 10
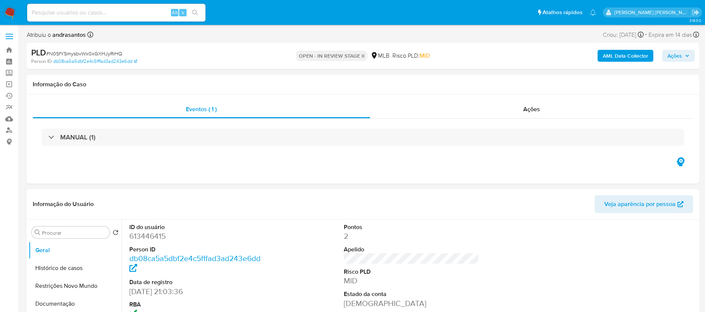
click at [683, 59] on span "Ações" at bounding box center [678, 56] width 22 height 10
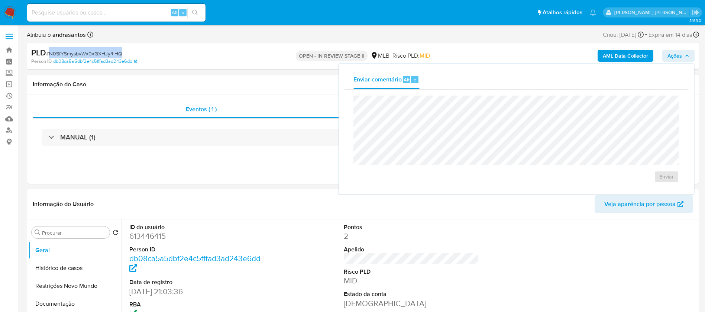
drag, startPoint x: 121, startPoint y: 54, endPoint x: 51, endPoint y: 52, distance: 69.9
click at [51, 52] on span "# N0SfYSmysbvWx0xGXHJyRiHQ" at bounding box center [84, 53] width 76 height 7
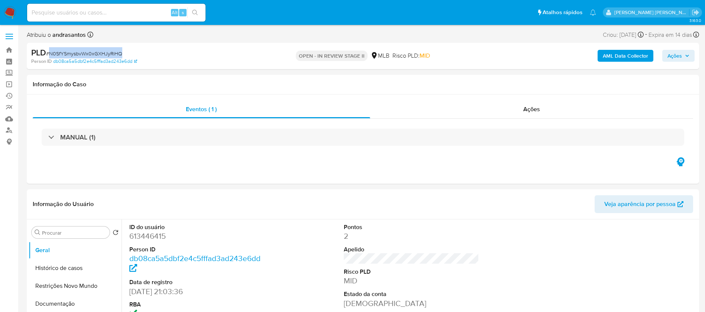
copy span "N0SfYSmysbvWx0xGXHJyRiHQ"
click at [10, 12] on img at bounding box center [10, 12] width 13 height 13
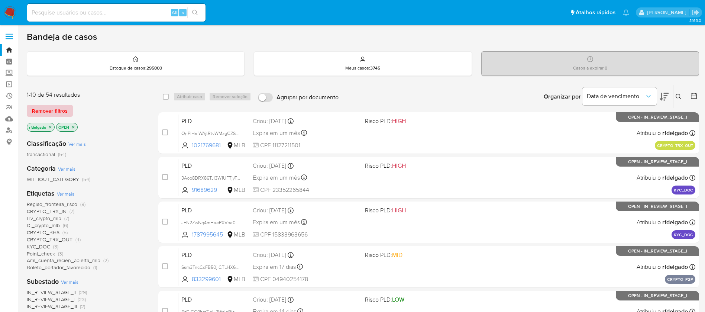
click at [41, 110] on span "Remover filtros" at bounding box center [50, 111] width 36 height 10
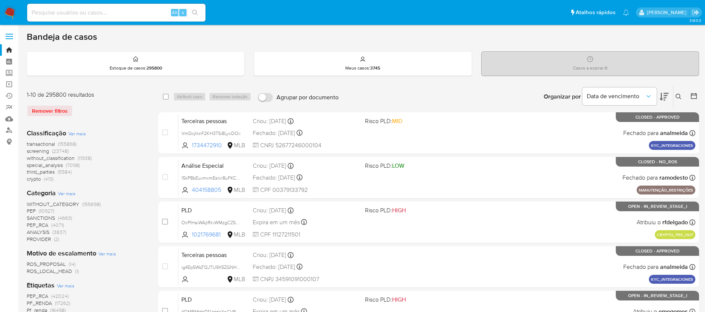
click at [680, 93] on button at bounding box center [679, 96] width 12 height 9
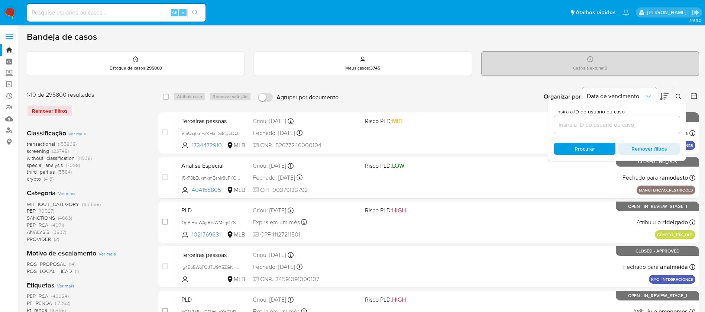
drag, startPoint x: 573, startPoint y: 119, endPoint x: 575, endPoint y: 123, distance: 4.2
click at [575, 123] on div at bounding box center [617, 125] width 126 height 18
click at [575, 123] on input at bounding box center [617, 125] width 126 height 10
paste input "N0SfYSmysbvWx0xGXHJyRiHQ"
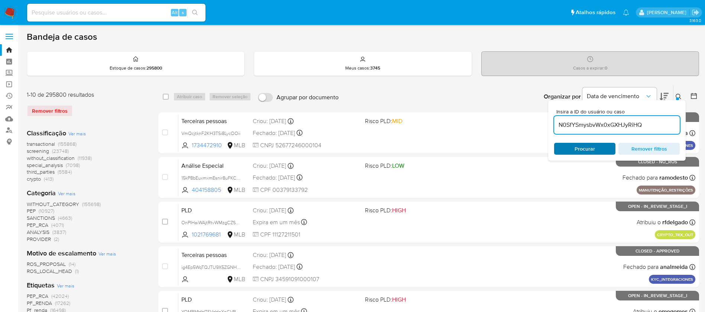
type input "N0SfYSmysbvWx0xGXHJyRiHQ"
click at [597, 147] on span "Procurar" at bounding box center [584, 148] width 51 height 10
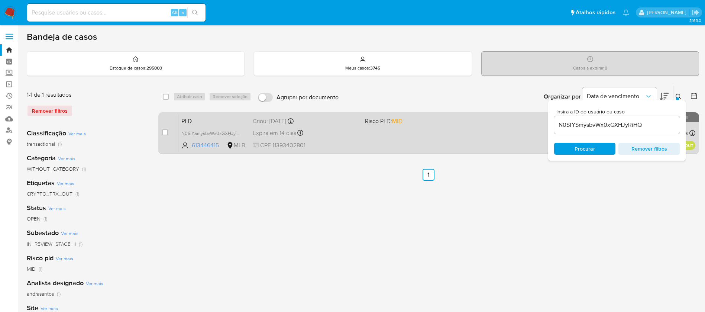
click at [204, 121] on span "PLD" at bounding box center [213, 121] width 65 height 10
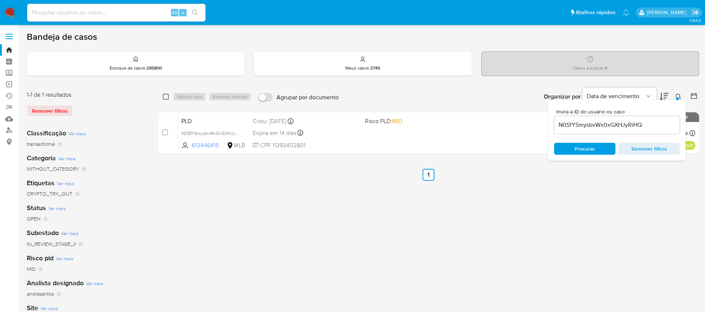
click at [165, 98] on input "checkbox" at bounding box center [166, 97] width 6 height 6
checkbox input "true"
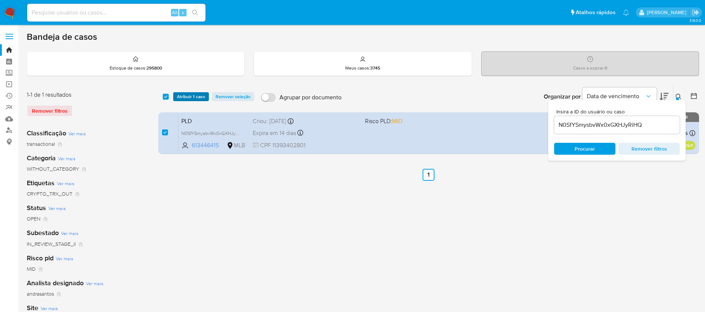
click at [188, 94] on span "Atribuir 1 caso" at bounding box center [191, 96] width 28 height 7
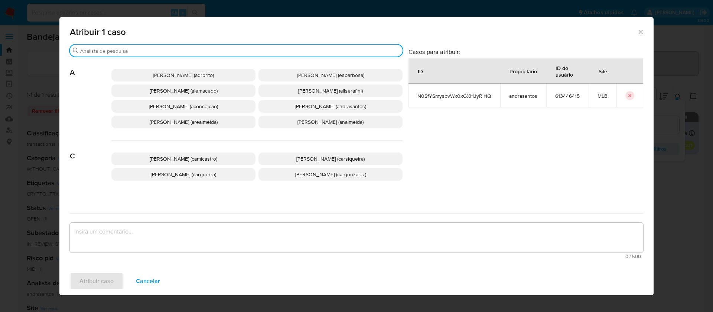
click at [233, 49] on input "Buscar" at bounding box center [240, 51] width 320 height 7
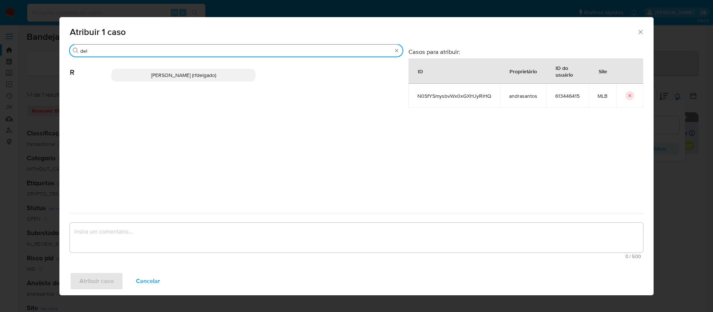
type input "del"
click at [182, 74] on span "Renata De Freitas Delgado (rfdelgado)" at bounding box center [183, 74] width 65 height 7
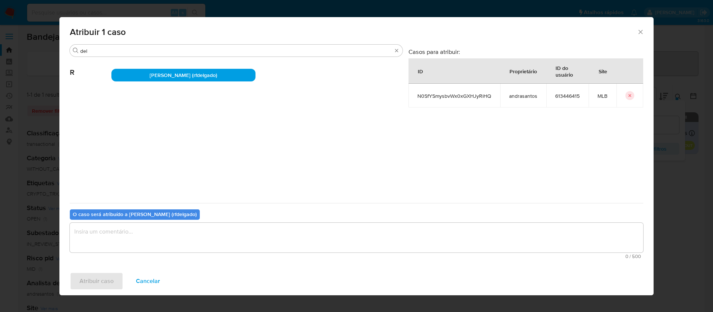
click at [276, 235] on textarea "assign-modal" at bounding box center [357, 238] width 574 height 30
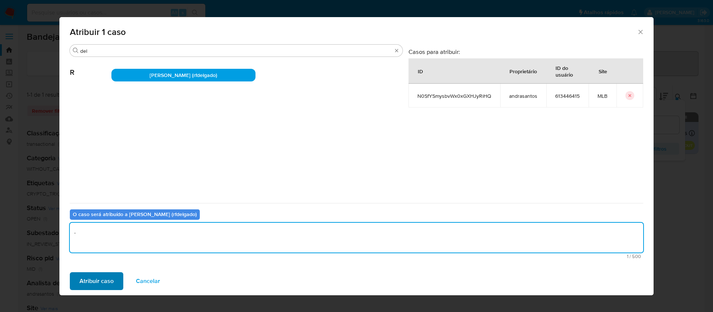
type textarea "."
click at [103, 278] on span "Atribuir caso" at bounding box center [97, 281] width 34 height 16
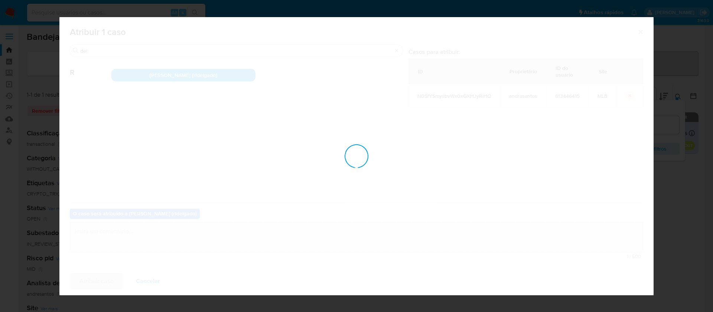
checkbox input "false"
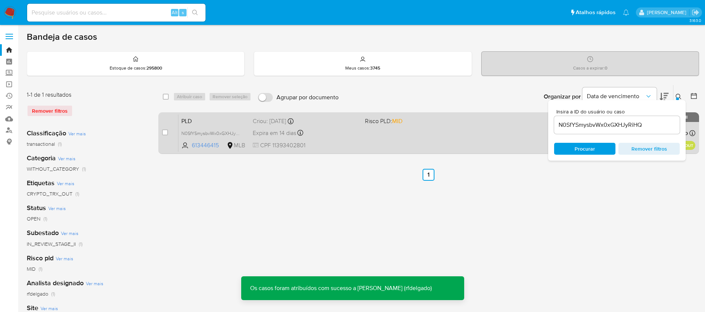
click at [392, 140] on div "PLD N0SfYSmysbvWx0xGXHJyRiHQ 613446415 MLB Risco PLD: MID Criou: 12/09/2025 Cri…" at bounding box center [436, 133] width 517 height 38
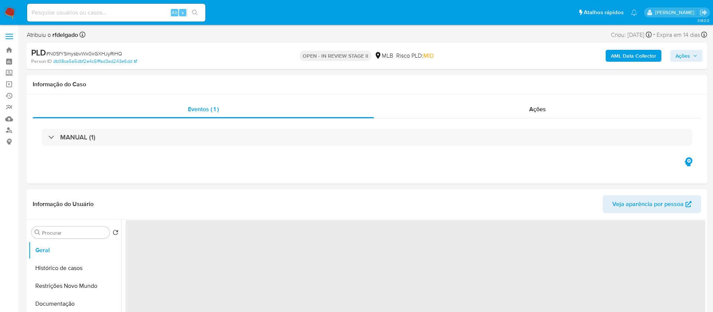
select select "10"
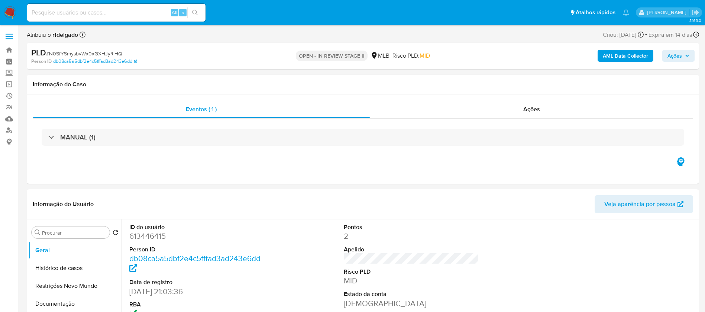
click at [677, 50] on span "Ações" at bounding box center [674, 56] width 14 height 12
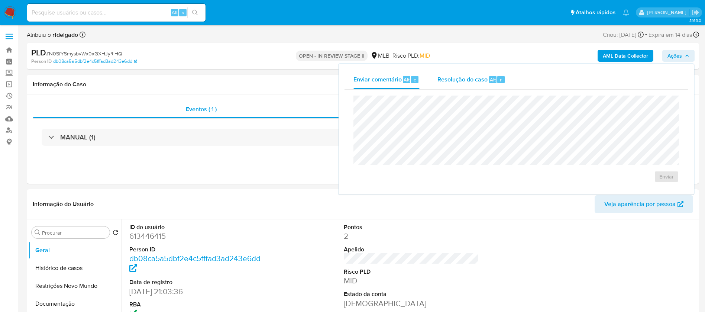
click at [458, 77] on span "Resolução do caso" at bounding box center [462, 79] width 50 height 9
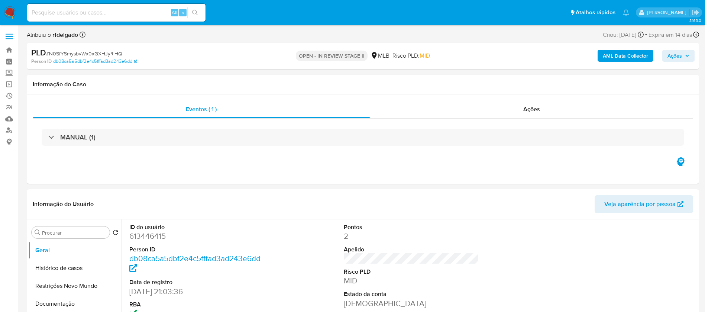
click at [677, 56] on span "Ações" at bounding box center [674, 56] width 14 height 12
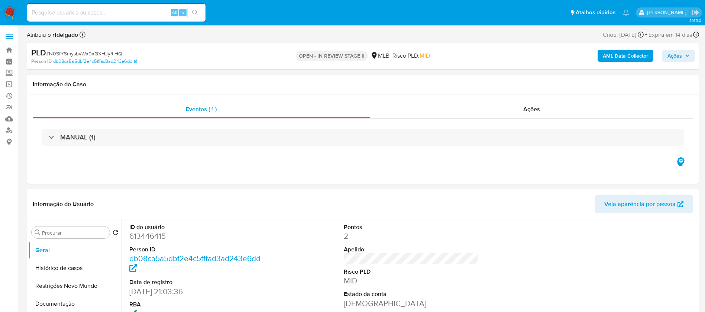
drag, startPoint x: 685, startPoint y: 55, endPoint x: 681, endPoint y: 59, distance: 5.8
click at [685, 55] on icon "button" at bounding box center [687, 56] width 4 height 4
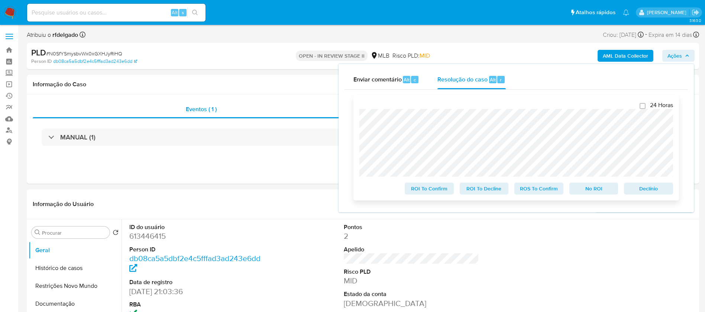
click at [652, 187] on span "Declínio" at bounding box center [648, 188] width 39 height 10
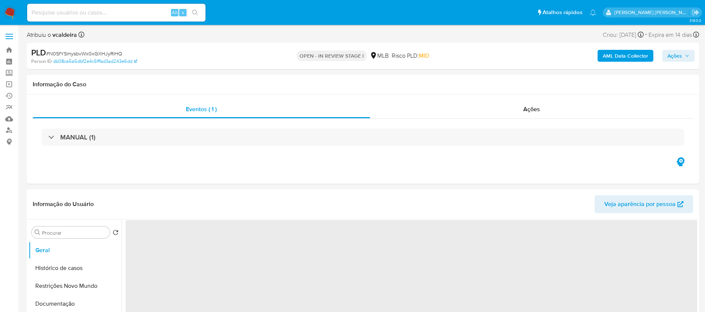
select select "10"
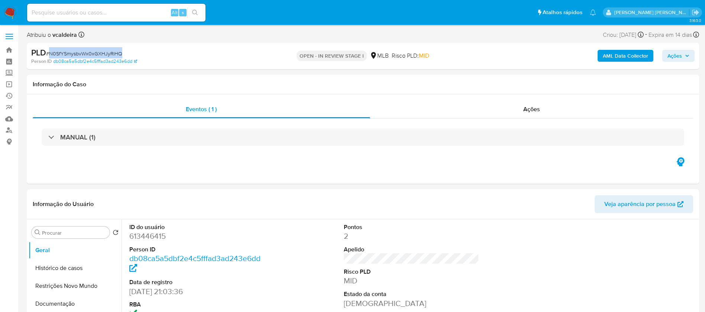
drag, startPoint x: 123, startPoint y: 53, endPoint x: 51, endPoint y: 54, distance: 71.7
click at [51, 54] on div "PLD # N0SfYSmysbvWx0xGXHJyRiHQ" at bounding box center [140, 52] width 218 height 11
copy span "N0SfYSmysbvWx0xGXHJyRiHQ"
click at [8, 9] on img at bounding box center [10, 12] width 13 height 13
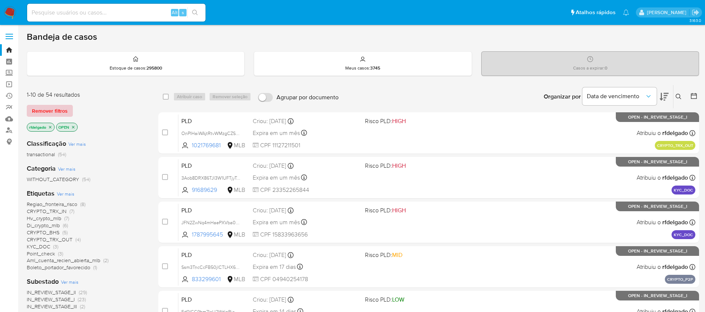
click at [54, 110] on span "Remover filtros" at bounding box center [50, 111] width 36 height 10
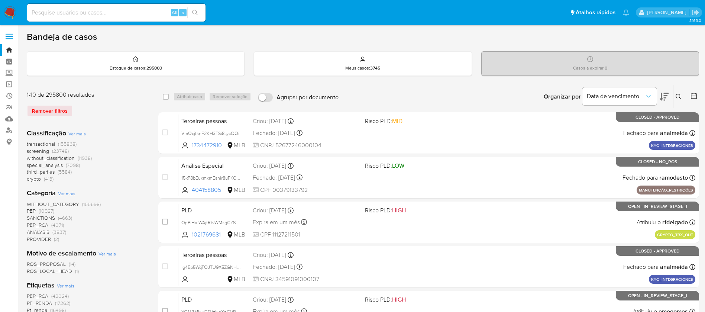
click at [678, 94] on icon at bounding box center [678, 97] width 6 height 6
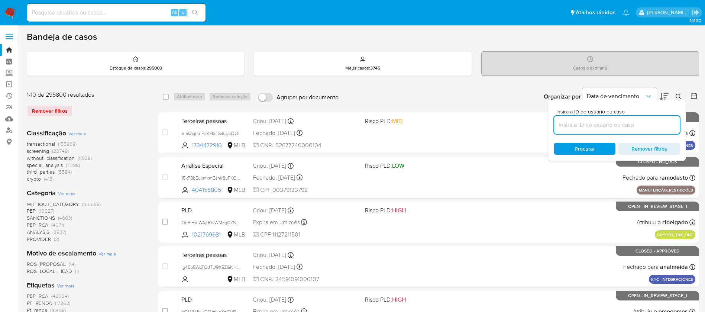
click at [616, 124] on input at bounding box center [617, 125] width 126 height 10
type input "N0SfYSmysbvWx0xGXHJyRiHQ"
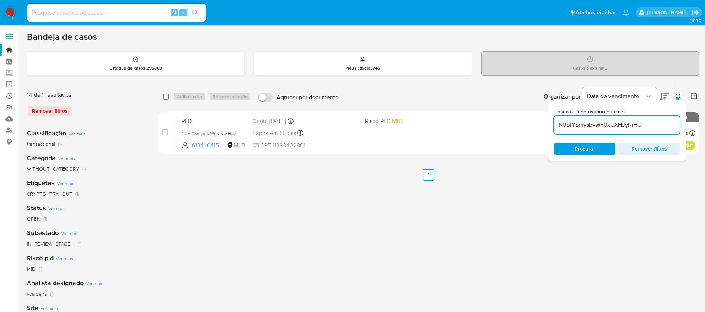
click at [164, 94] on input "checkbox" at bounding box center [166, 97] width 6 height 6
checkbox input "true"
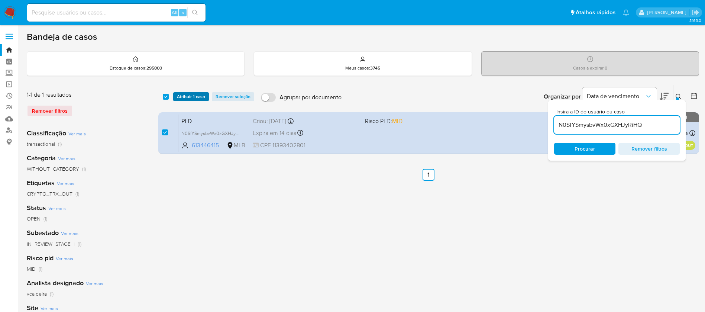
click at [192, 95] on span "Atribuir 1 caso" at bounding box center [191, 96] width 28 height 7
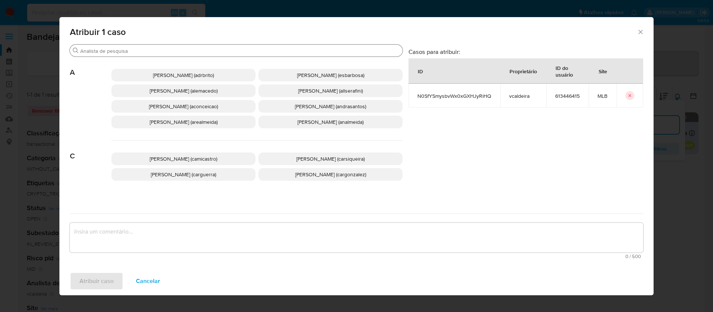
click at [263, 49] on input "Buscar" at bounding box center [240, 51] width 320 height 7
paste input "N0SfYSmysbvWx0xGXHJyRiHQ"
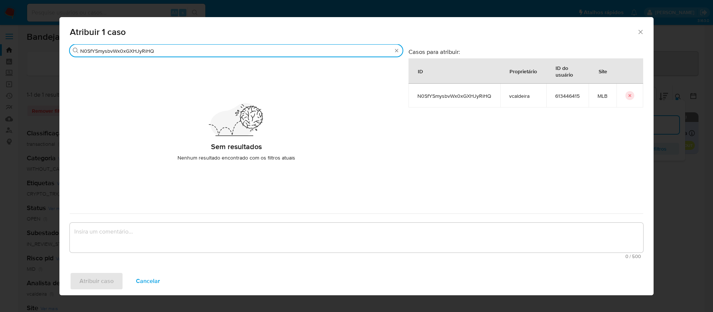
drag, startPoint x: 111, startPoint y: 48, endPoint x: 62, endPoint y: 48, distance: 49.4
click at [62, 48] on div "Buscar N0SfYSmysbvWx0xGXHJyRiHQ Sem resultados Nenhum resultado encontrado com …" at bounding box center [356, 155] width 594 height 223
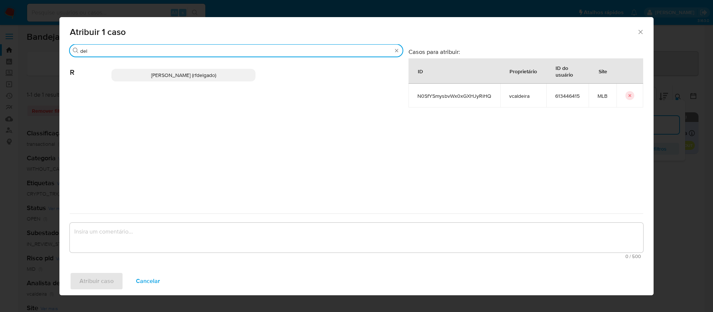
type input "del"
click at [192, 70] on p "Renata De Freitas Delgado (rfdelgado)" at bounding box center [183, 75] width 144 height 13
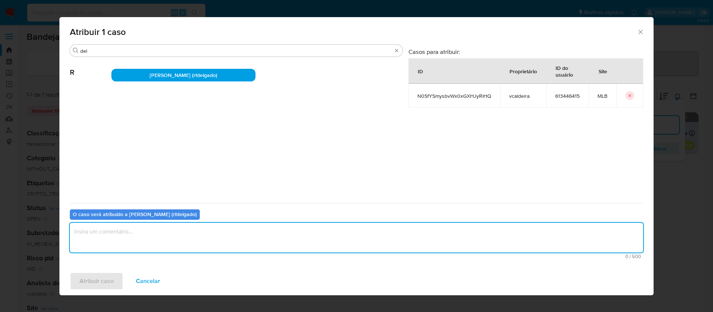
click at [317, 244] on textarea "assign-modal" at bounding box center [357, 238] width 574 height 30
type textarea "."
click at [99, 278] on span "Atribuir caso" at bounding box center [97, 281] width 34 height 16
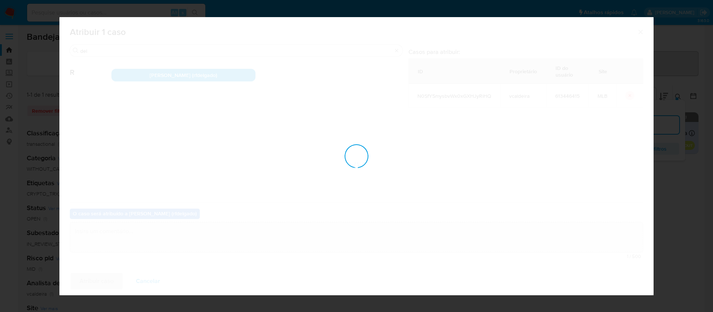
checkbox input "false"
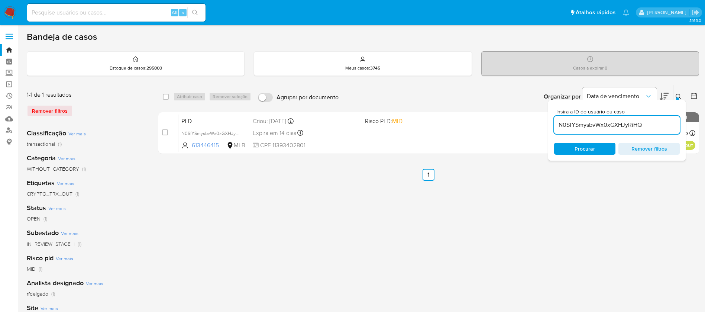
click at [605, 150] on span "Procurar" at bounding box center [584, 148] width 51 height 10
click at [605, 148] on span "Procurar" at bounding box center [584, 148] width 51 height 10
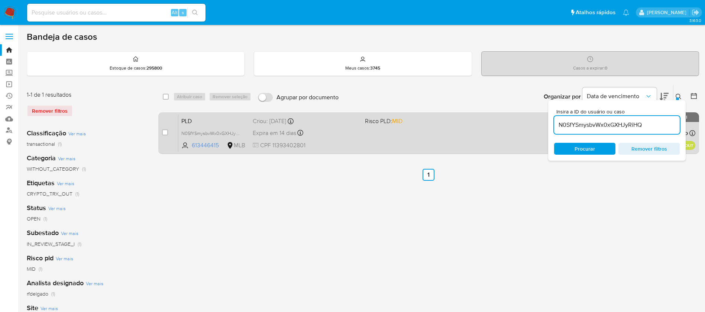
click at [464, 132] on span at bounding box center [418, 132] width 106 height 1
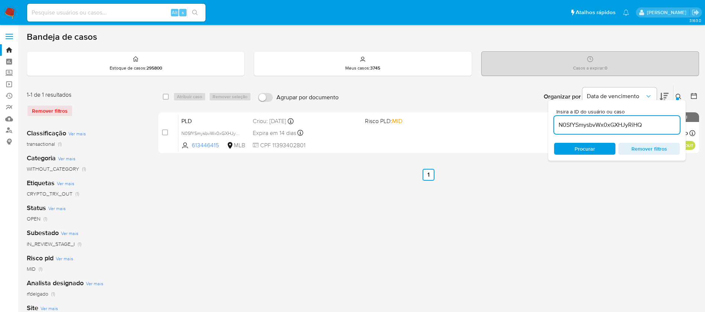
click at [487, 188] on div "select-all-cases-checkbox Atribuir caso Remover seleção Agrupar por documento O…" at bounding box center [428, 248] width 541 height 326
drag, startPoint x: 320, startPoint y: 222, endPoint x: 403, endPoint y: 143, distance: 115.4
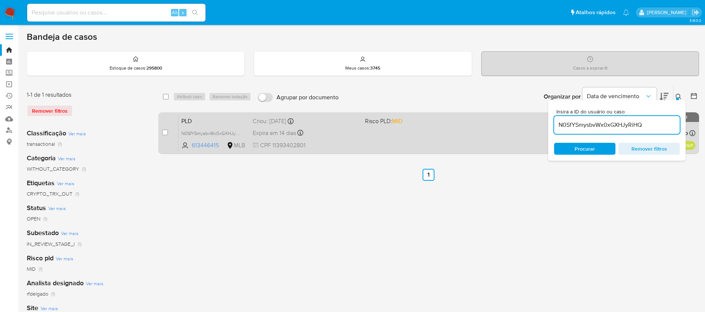
click at [320, 222] on div "select-all-cases-checkbox Atribuir caso Remover seleção Agrupar por documento O…" at bounding box center [428, 248] width 541 height 326
click at [413, 128] on div "PLD N0SfYSmysbvWx0xGXHJyRiHQ 613446415 MLB Risco PLD: MID Criou: 12/09/2025 Cri…" at bounding box center [436, 133] width 517 height 38
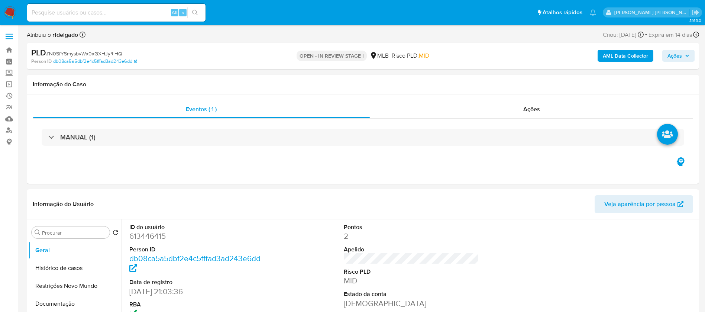
select select "10"
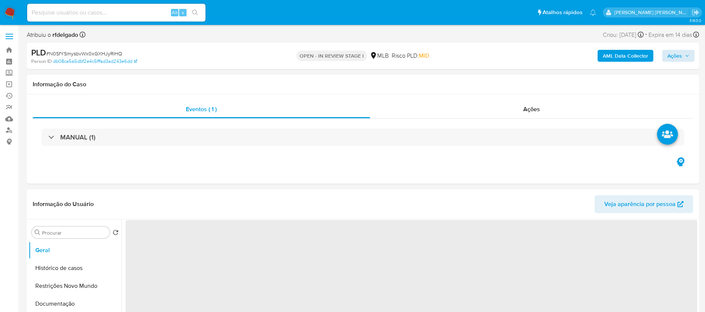
select select "10"
click at [682, 53] on span "Ações" at bounding box center [678, 56] width 22 height 10
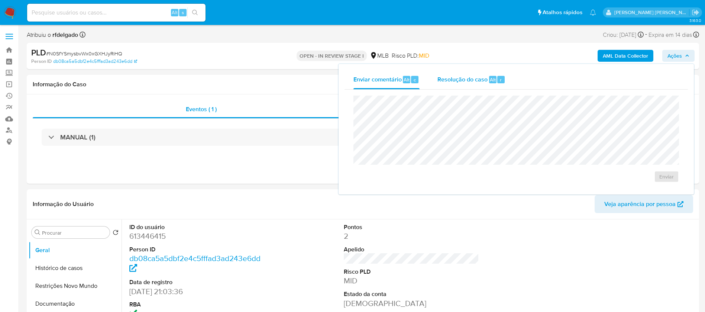
click at [441, 76] on span "Resolução do caso" at bounding box center [462, 79] width 50 height 9
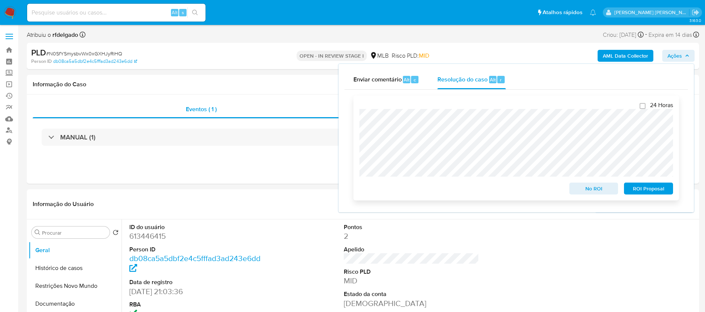
click at [655, 191] on span "ROI Proposal" at bounding box center [648, 188] width 39 height 10
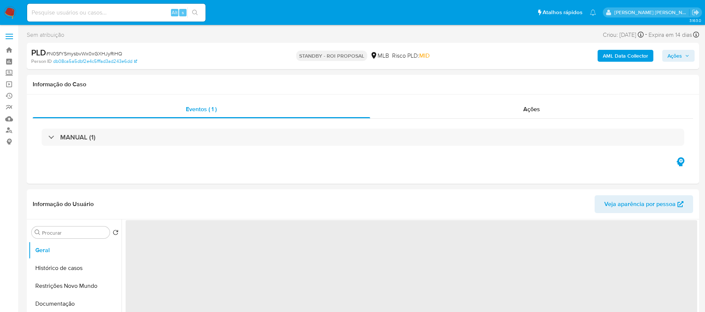
select select "10"
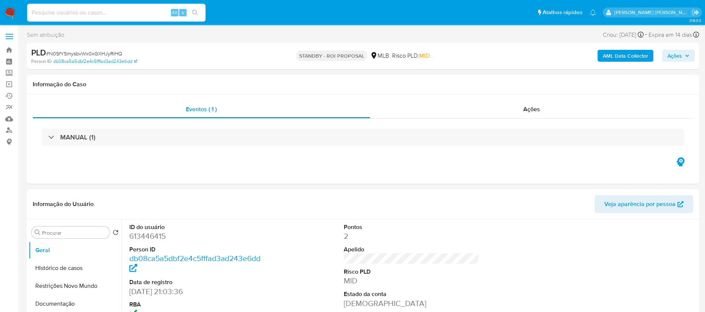
click at [46, 12] on input at bounding box center [116, 13] width 178 height 10
paste input "71BKAbmq5S4Je37FtGIYvPrd"
type input "71BKAbmq5S4Je37FtGIYvPrd"
click at [14, 13] on img at bounding box center [10, 12] width 13 height 13
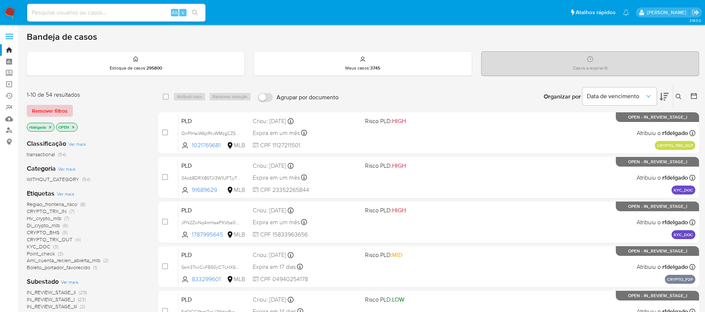
click at [46, 112] on span "Remover filtros" at bounding box center [50, 111] width 36 height 10
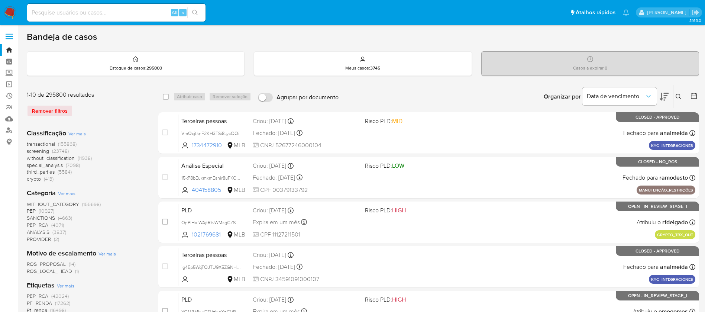
click at [678, 91] on div "Insira a ID do usuário ou caso Procurar Remover filtros" at bounding box center [679, 96] width 13 height 23
click at [680, 95] on icon at bounding box center [678, 97] width 6 height 6
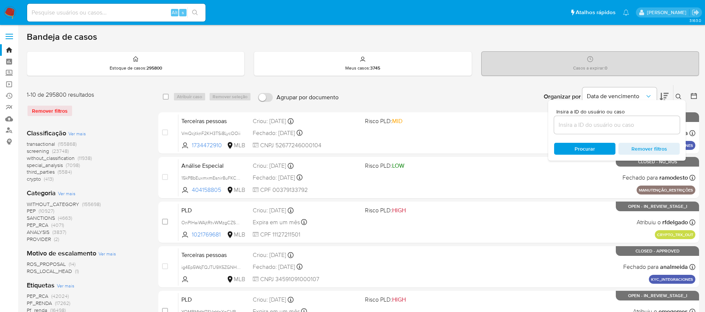
click at [601, 133] on div at bounding box center [617, 125] width 126 height 18
click at [604, 124] on input at bounding box center [617, 125] width 126 height 10
paste input "71BKAbmq5S4Je37FtGIYvPrd"
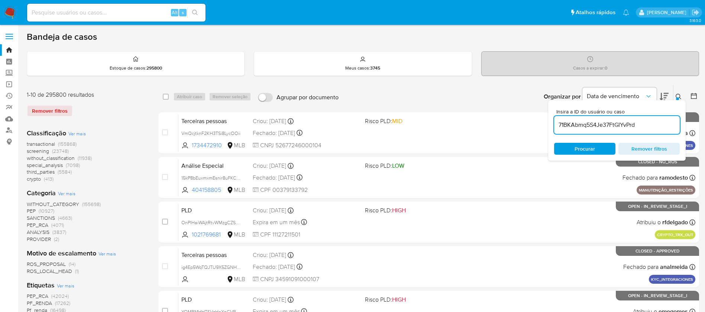
type input "71BKAbmq5S4Je37FtGIYvPrd"
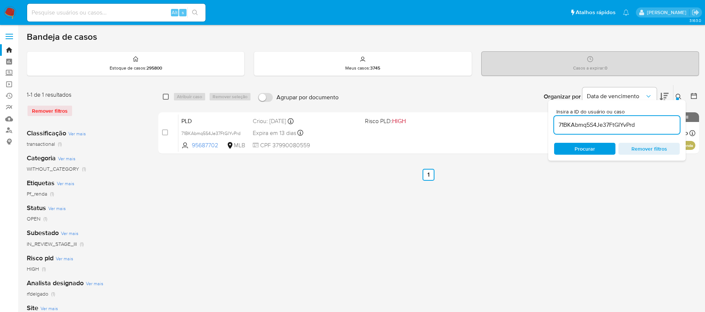
click at [166, 96] on input "checkbox" at bounding box center [166, 97] width 6 height 6
checkbox input "true"
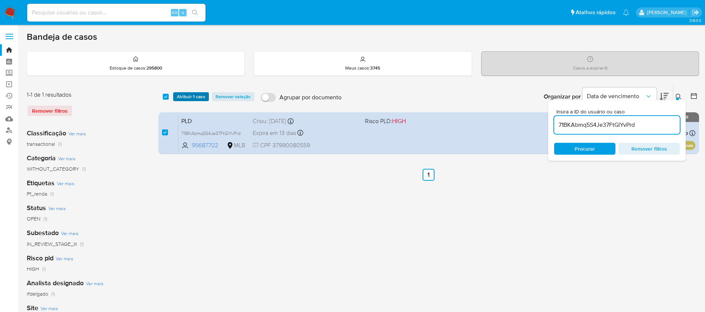
click at [188, 96] on span "Atribuir 1 caso" at bounding box center [191, 96] width 28 height 7
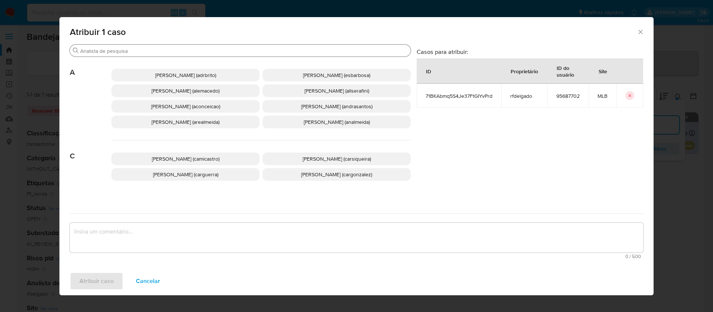
click at [252, 49] on input "Buscar" at bounding box center [244, 51] width 328 height 7
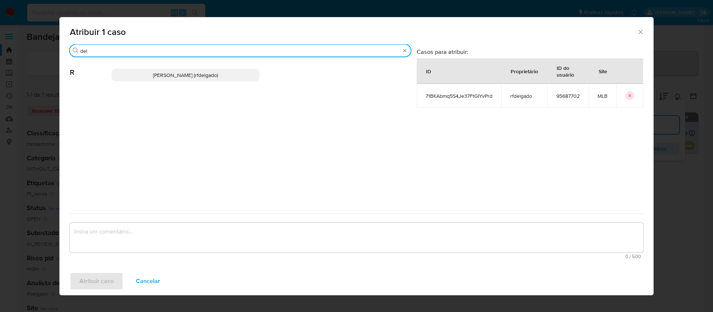
type input "del"
click at [187, 72] on span "Renata De Freitas Delgado (rfdelgado)" at bounding box center [185, 74] width 65 height 7
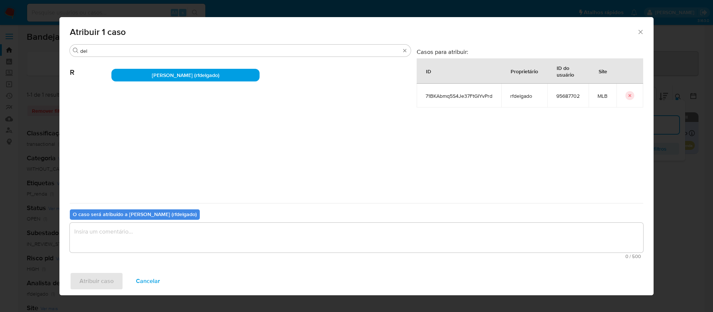
click at [294, 232] on textarea "assign-modal" at bounding box center [357, 238] width 574 height 30
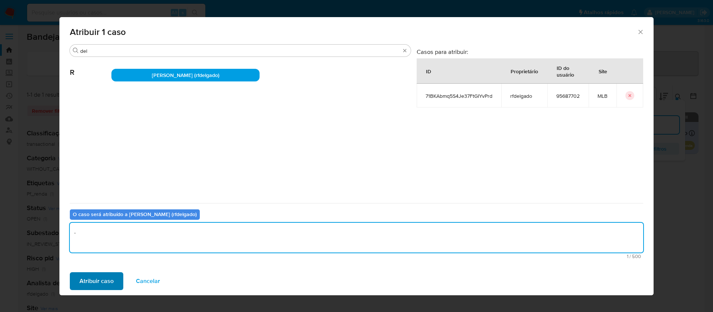
type textarea "."
click at [96, 279] on span "Atribuir caso" at bounding box center [97, 281] width 34 height 16
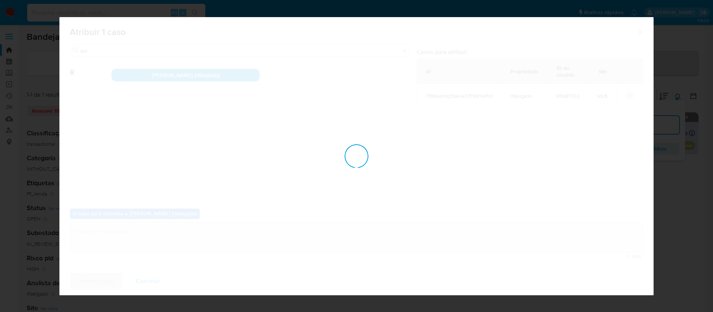
checkbox input "false"
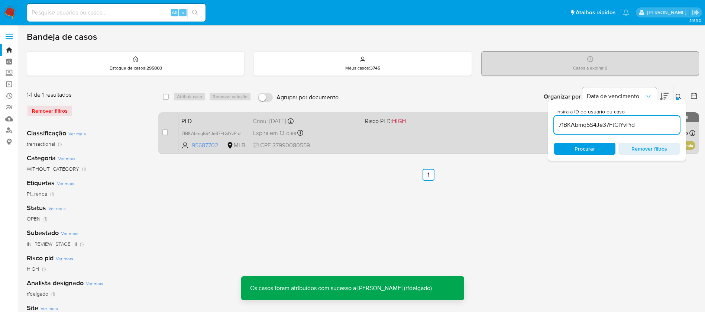
click at [430, 135] on div "PLD 71BKAbmq5S4Je37FtGIYvPrd 95687702 MLB Risco PLD: HIGH Criou: 12/09/2025 Cri…" at bounding box center [436, 133] width 517 height 38
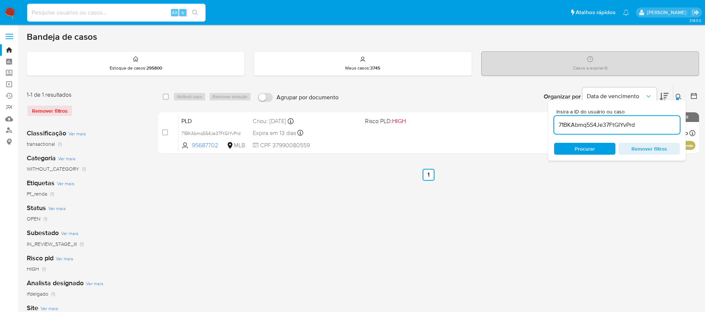
click at [147, 12] on input at bounding box center [116, 13] width 178 height 10
paste input "9vOSIqJWkEAgde2uLR7tgh8z"
type input "9vOSIqJWkEAgde2uLR7tgh8z"
click at [194, 13] on icon "search-icon" at bounding box center [195, 13] width 6 height 6
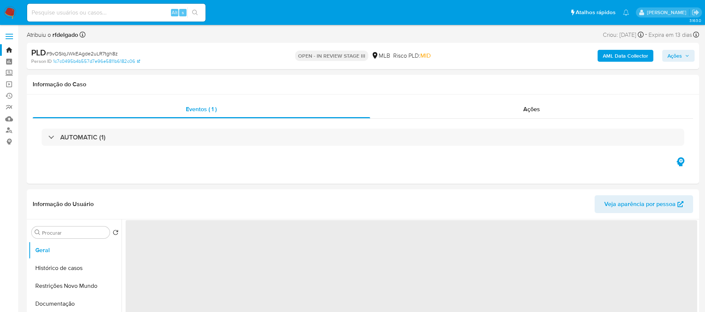
select select "10"
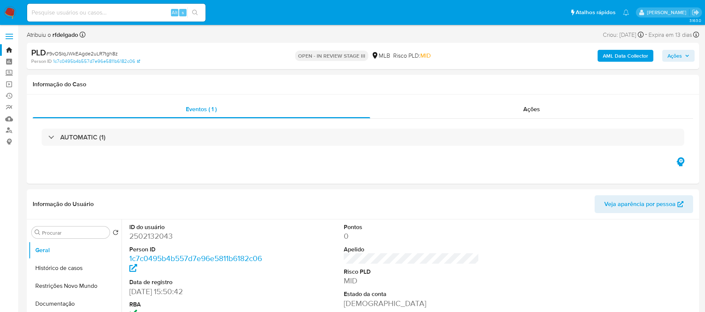
click at [682, 56] on span "Ações" at bounding box center [678, 56] width 22 height 10
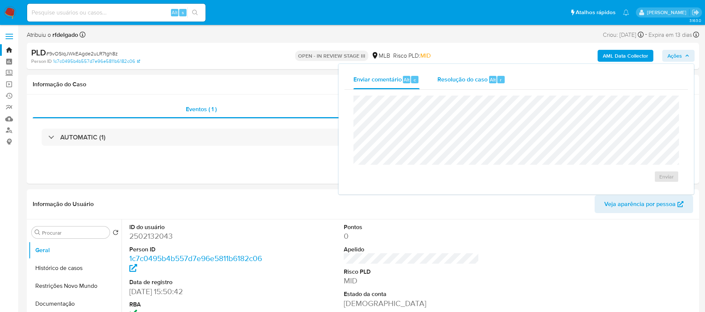
click at [464, 76] on span "Resolução do caso" at bounding box center [462, 79] width 50 height 9
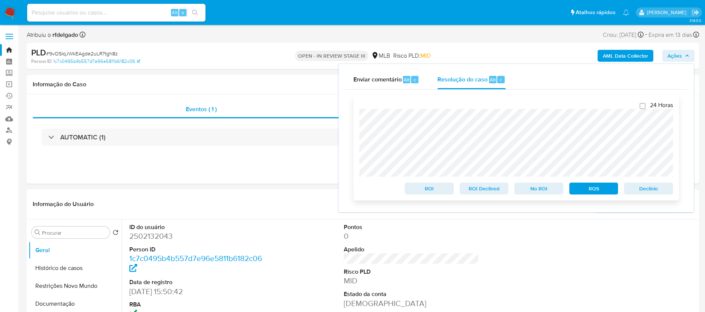
click at [654, 193] on span "Declínio" at bounding box center [648, 188] width 39 height 10
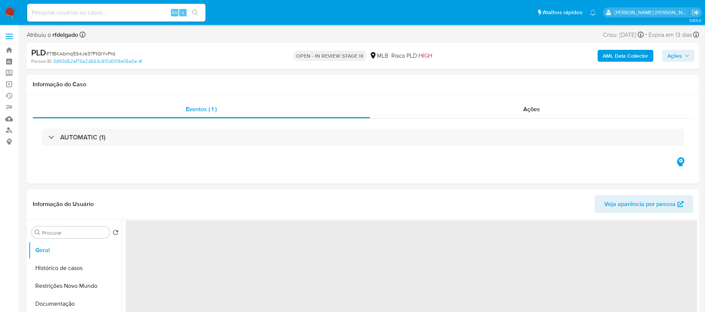
click at [684, 55] on span "Ações" at bounding box center [678, 56] width 22 height 10
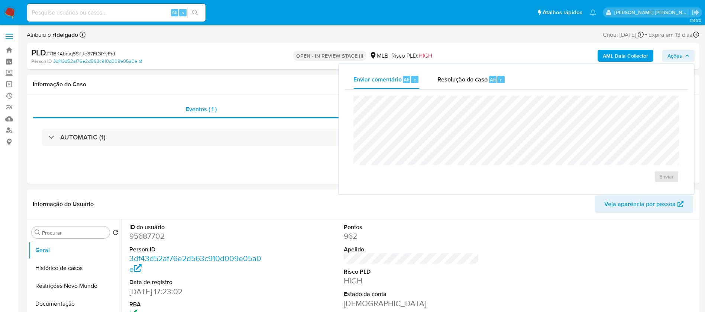
select select "10"
click at [468, 84] on div "Resolução do caso Alt r" at bounding box center [471, 79] width 68 height 19
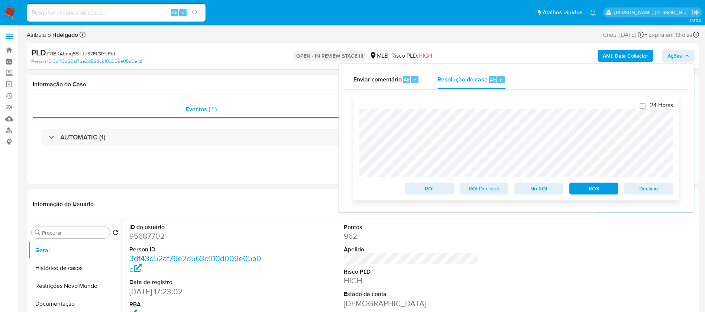
click at [653, 187] on span "Declínio" at bounding box center [648, 188] width 39 height 10
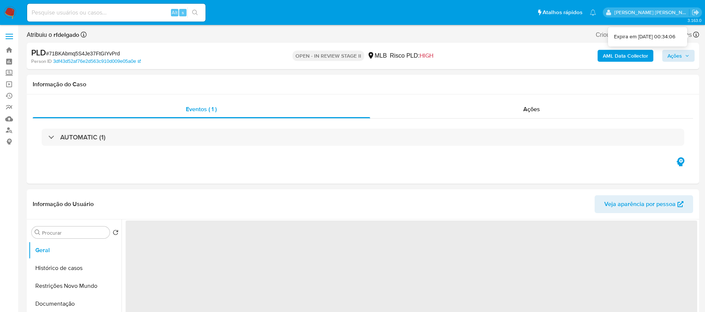
select select "10"
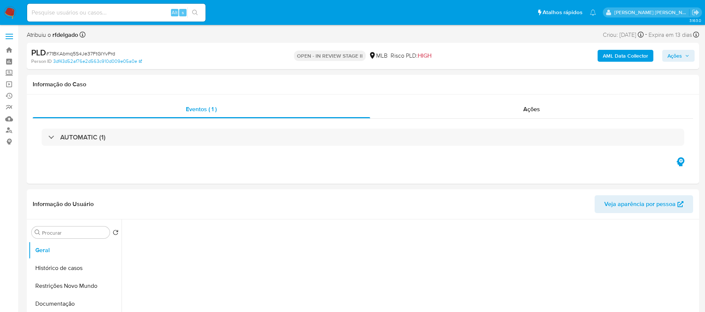
click at [682, 53] on span "Ações" at bounding box center [678, 56] width 22 height 10
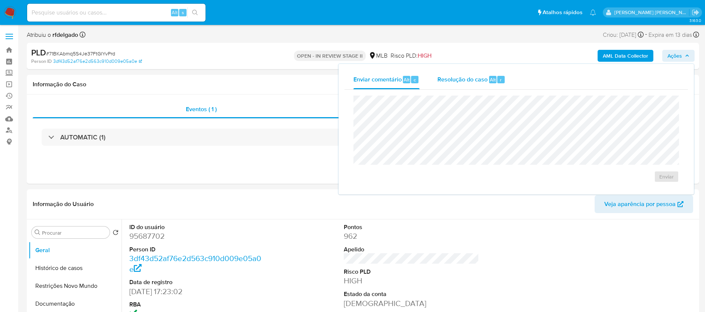
click at [492, 79] on span "Alt" at bounding box center [493, 79] width 6 height 7
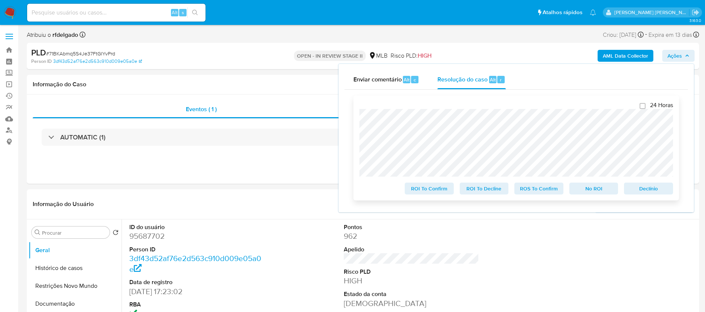
click at [655, 189] on span "Declínio" at bounding box center [648, 188] width 39 height 10
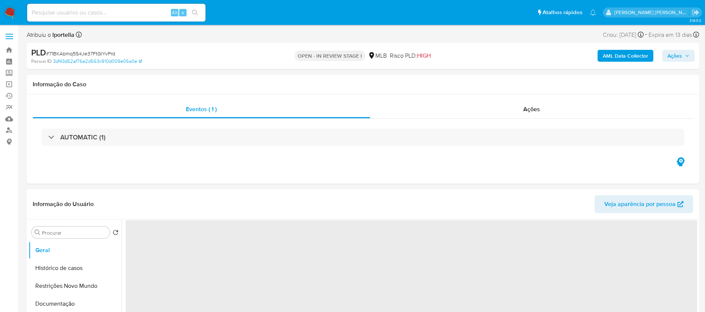
select select "10"
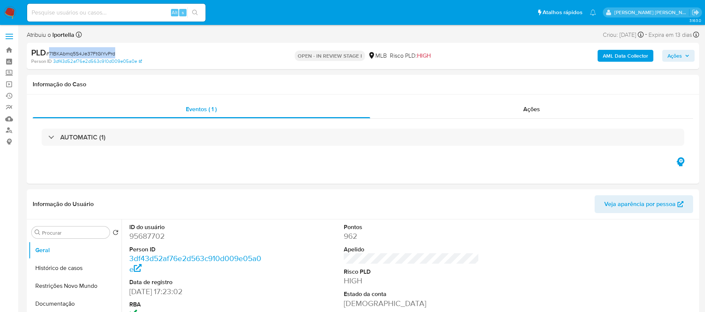
drag, startPoint x: 118, startPoint y: 53, endPoint x: 49, endPoint y: 56, distance: 68.8
click at [49, 56] on div "PLD # 71BKAbmq5S4Je37FtGIYvPrd" at bounding box center [140, 52] width 218 height 11
click at [11, 8] on img at bounding box center [10, 12] width 13 height 13
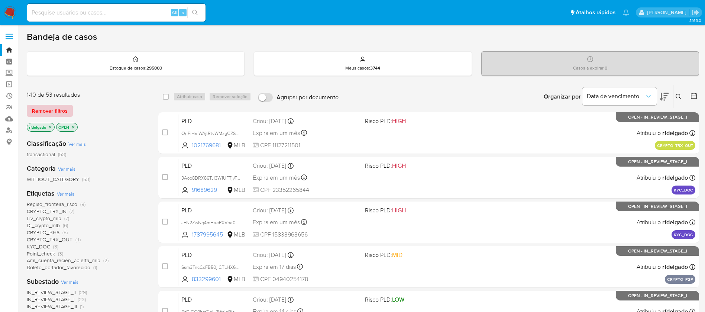
click at [62, 108] on span "Remover filtros" at bounding box center [50, 111] width 36 height 10
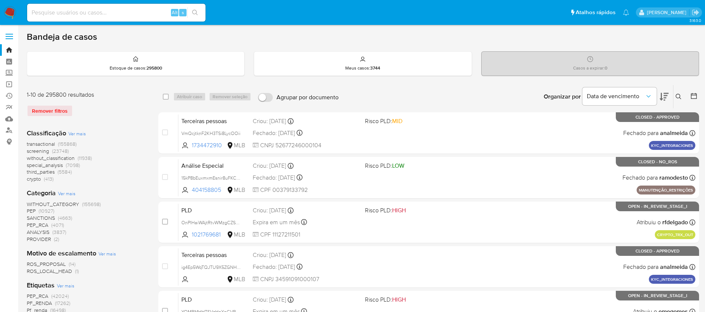
click at [677, 94] on icon at bounding box center [678, 97] width 6 height 6
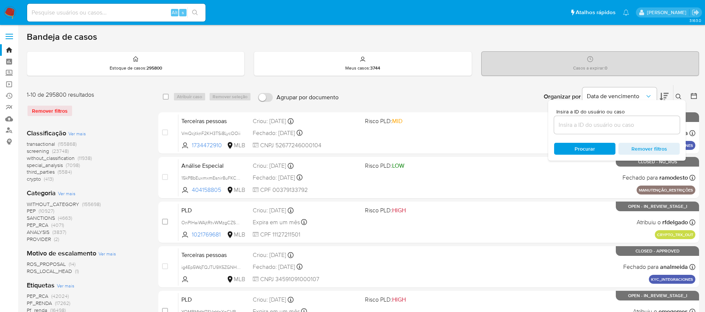
click at [591, 120] on input at bounding box center [617, 125] width 126 height 10
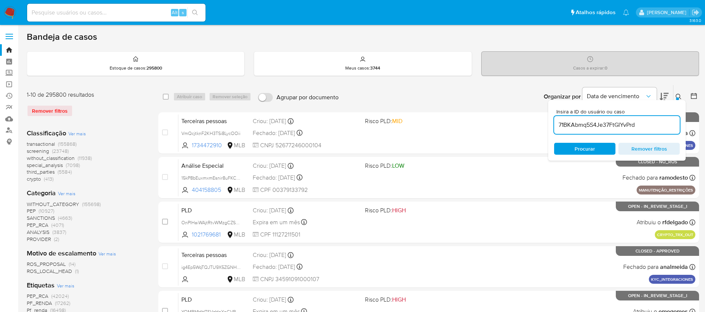
type input "71BKAbmq5S4Je37FtGIYvPrd"
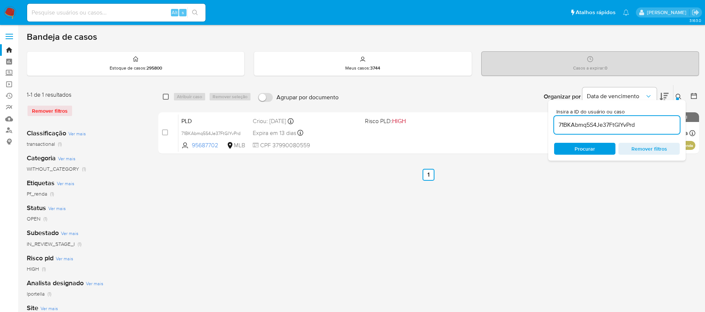
click at [166, 94] on input "checkbox" at bounding box center [166, 97] width 6 height 6
checkbox input "true"
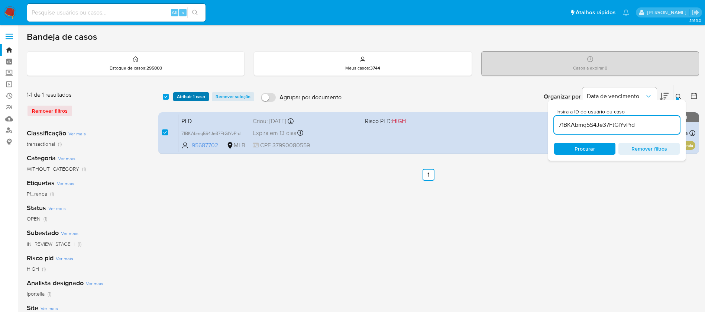
click at [184, 97] on span "Atribuir 1 caso" at bounding box center [191, 96] width 28 height 7
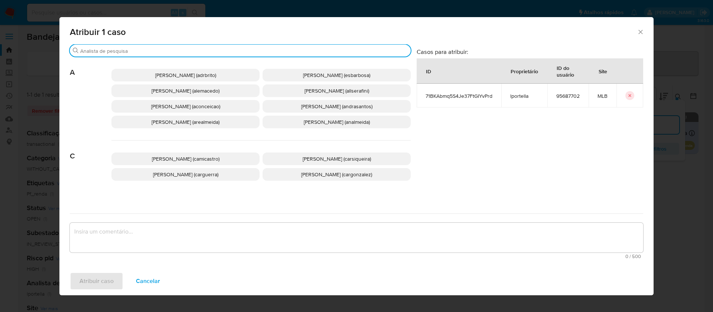
click at [249, 47] on div "Buscar" at bounding box center [240, 51] width 341 height 12
click at [249, 51] on input "Buscar" at bounding box center [244, 51] width 328 height 7
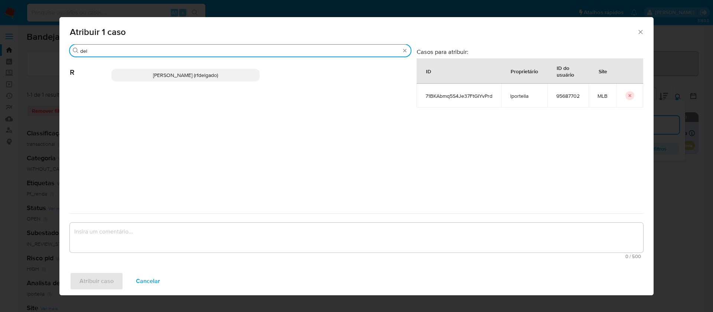
type input "del"
click at [194, 74] on span "[PERSON_NAME] (rfdelgado)" at bounding box center [185, 74] width 65 height 7
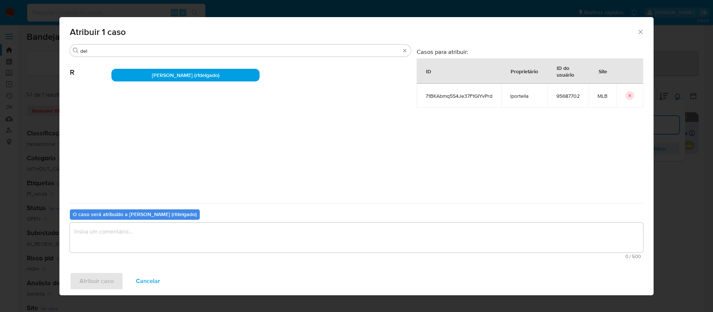
click at [323, 236] on textarea "assign-modal" at bounding box center [357, 238] width 574 height 30
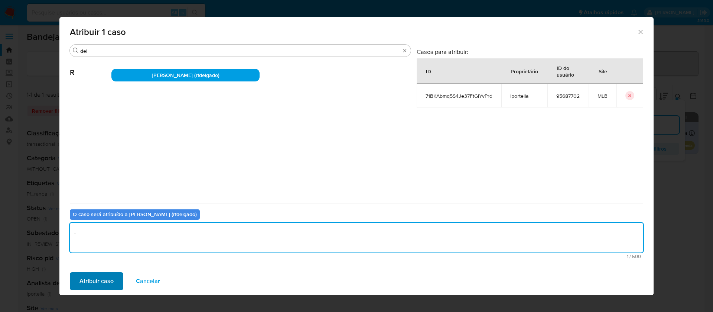
type textarea "."
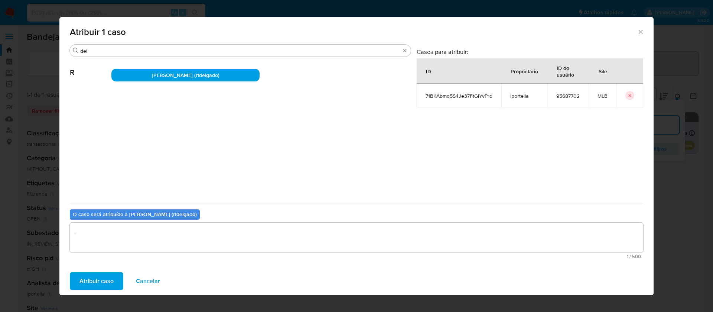
click at [103, 278] on span "Atribuir caso" at bounding box center [97, 281] width 34 height 16
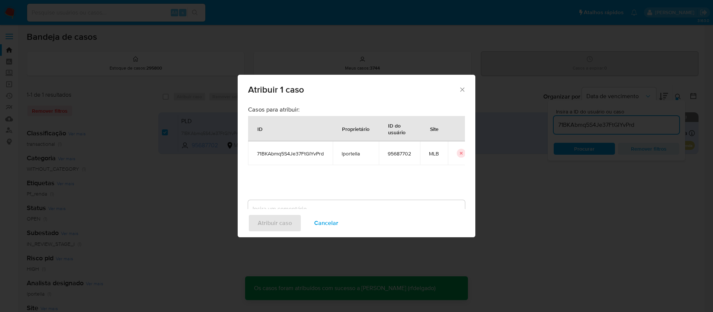
checkbox input "false"
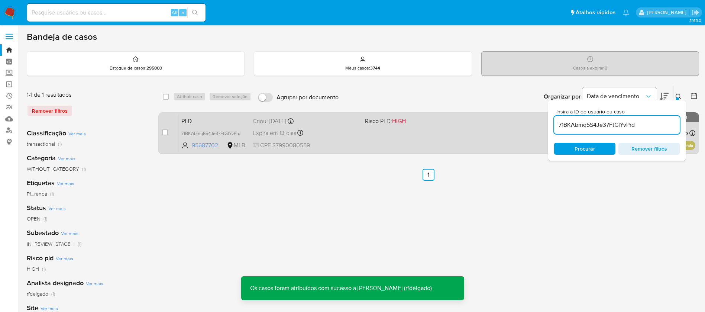
click at [431, 142] on div "PLD 71BKAbmq5S4Je37FtGIYvPrd 95687702 MLB Risco PLD: HIGH Criou: 12/09/2025 Cri…" at bounding box center [436, 133] width 517 height 38
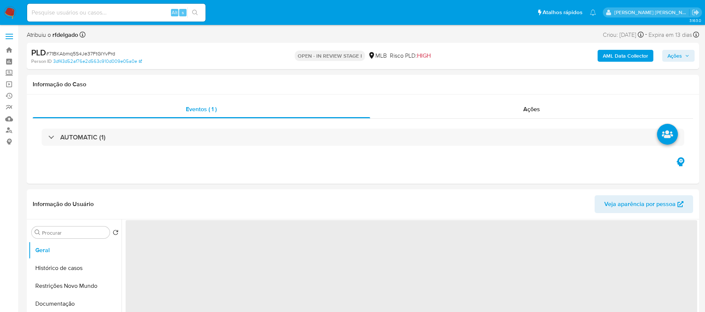
click at [676, 56] on span "Ações" at bounding box center [674, 56] width 14 height 12
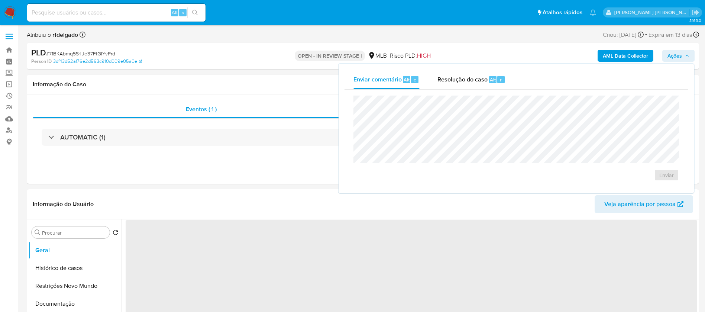
select select "10"
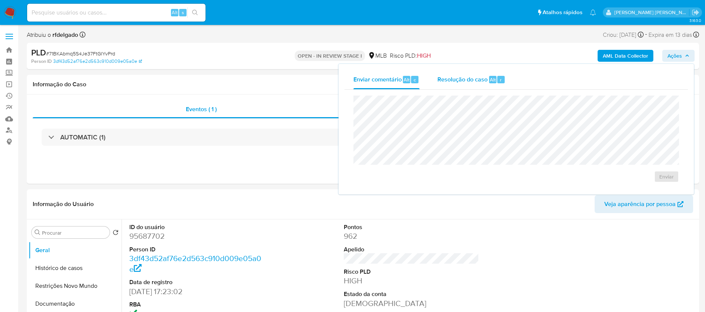
click at [455, 81] on span "Resolução do caso" at bounding box center [462, 79] width 50 height 9
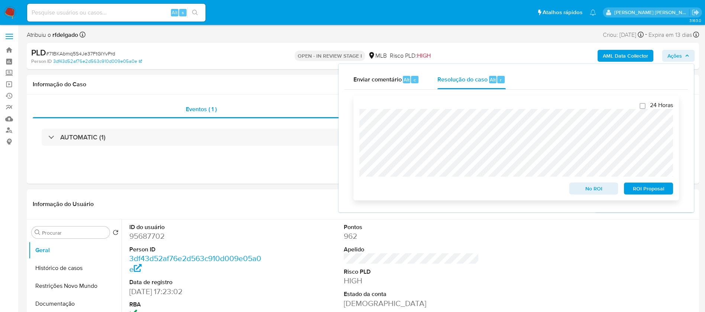
click at [651, 194] on span "ROI Proposal" at bounding box center [648, 188] width 39 height 10
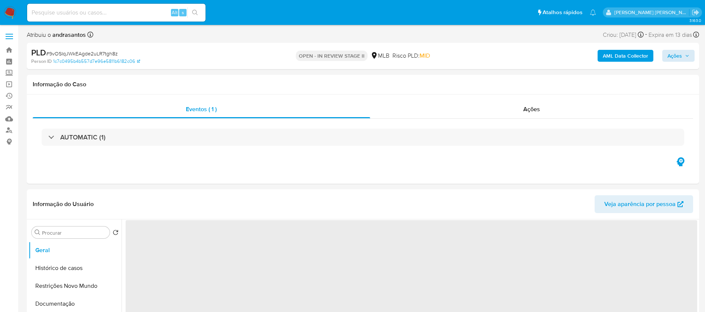
select select "10"
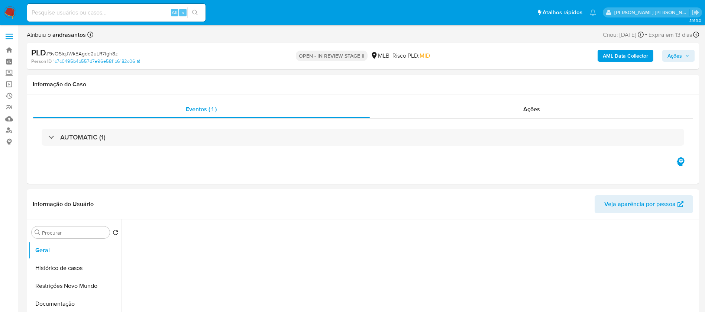
click at [689, 55] on button "Ações" at bounding box center [678, 56] width 32 height 12
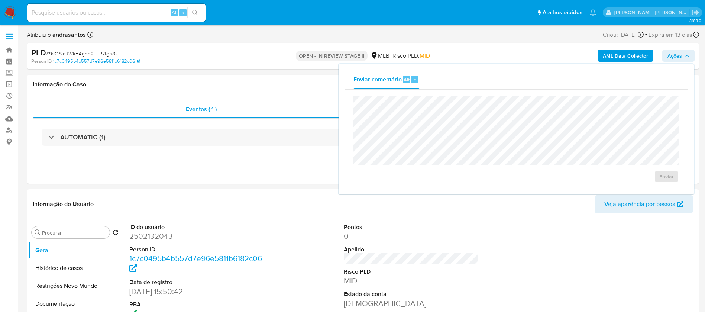
click at [12, 10] on img at bounding box center [10, 12] width 13 height 13
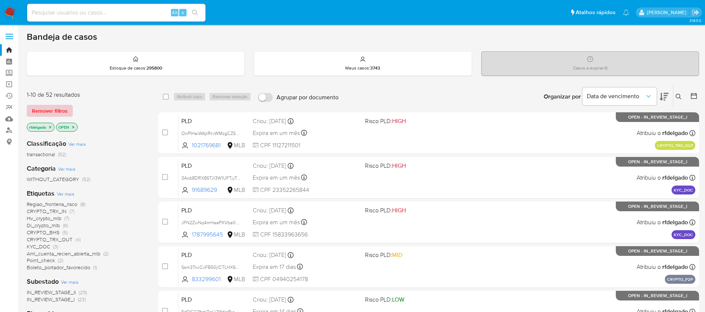
click at [57, 112] on span "Remover filtros" at bounding box center [50, 111] width 36 height 10
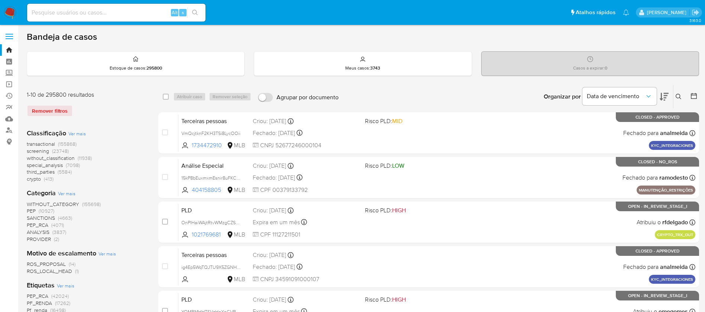
click at [111, 100] on div "1-10 de 295800 resultados Remover filtros" at bounding box center [86, 107] width 119 height 32
click at [679, 97] on icon at bounding box center [678, 97] width 6 height 6
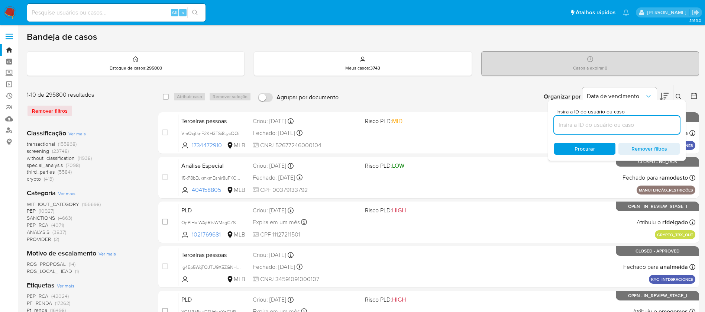
click at [586, 125] on input at bounding box center [617, 125] width 126 height 10
type input "9vOSIqJWkEAgde2uLR7tgh8z"
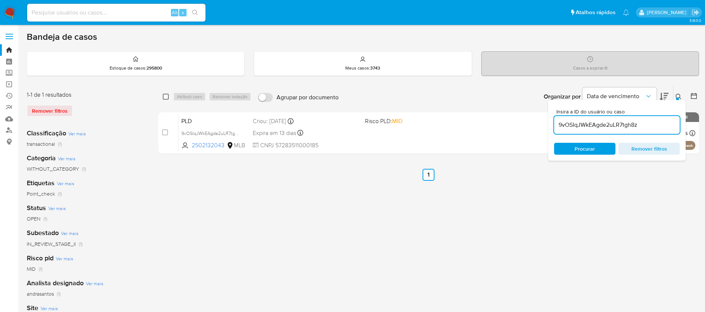
click at [164, 96] on input "checkbox" at bounding box center [166, 97] width 6 height 6
checkbox input "true"
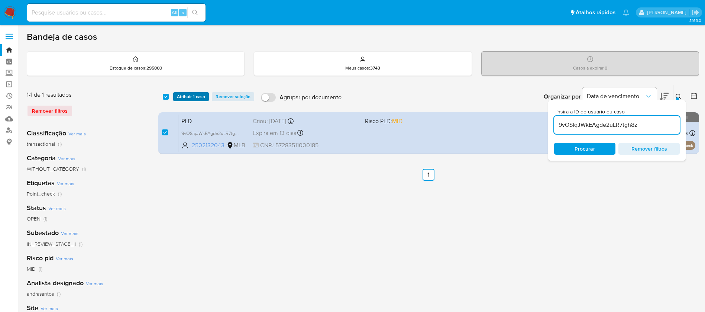
click at [184, 94] on span "Atribuir 1 caso" at bounding box center [191, 96] width 28 height 7
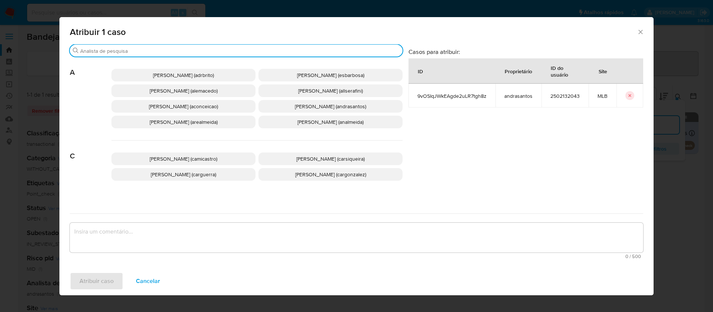
click at [239, 50] on input "Buscar" at bounding box center [240, 51] width 320 height 7
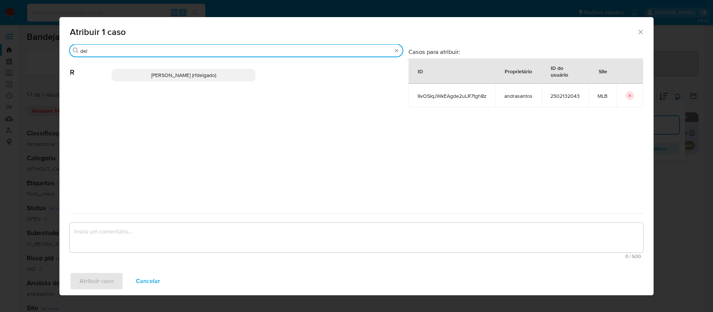
type input "del"
click at [215, 77] on span "Renata De Freitas Delgado (rfdelgado)" at bounding box center [183, 74] width 65 height 7
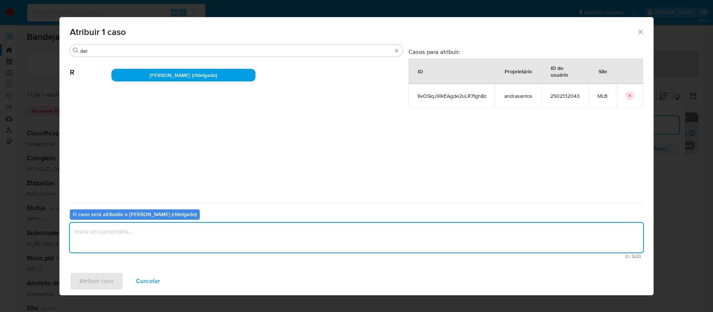
click at [305, 230] on textarea "assign-modal" at bounding box center [357, 238] width 574 height 30
type textarea "."
click at [110, 277] on span "Atribuir caso" at bounding box center [97, 281] width 34 height 16
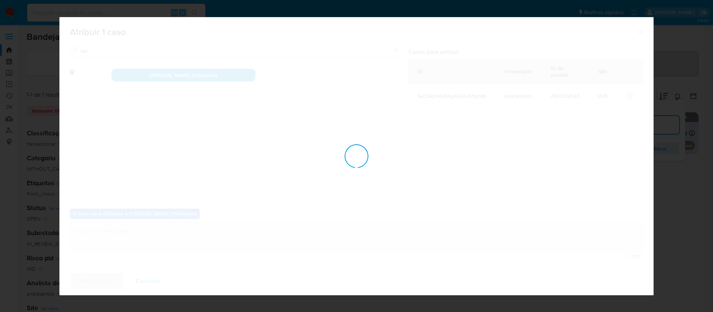
checkbox input "false"
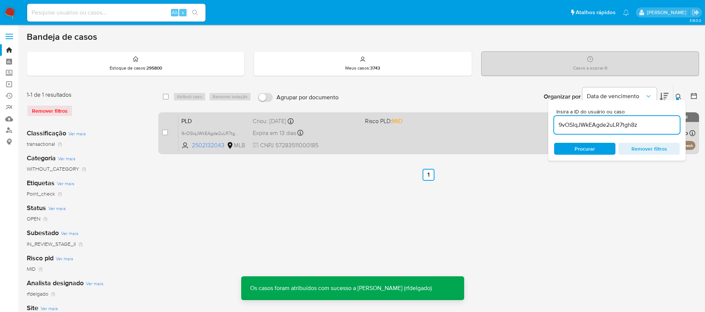
click at [393, 136] on div "PLD 9vOSIqJWkEAgde2uLR7tgh8z 2502132043 MLB Risco PLD: MID Criou: 12/09/2025 Cr…" at bounding box center [436, 133] width 517 height 38
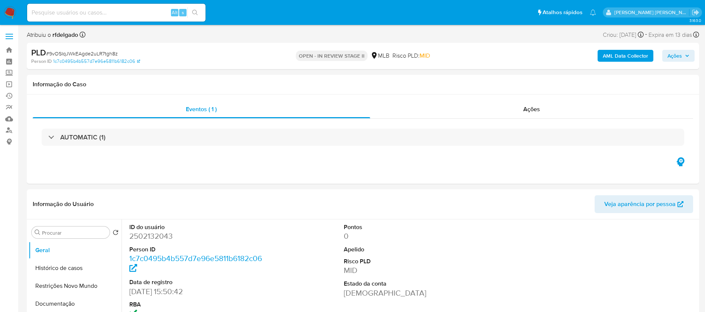
click at [683, 54] on span "Ações" at bounding box center [678, 56] width 22 height 10
select select "10"
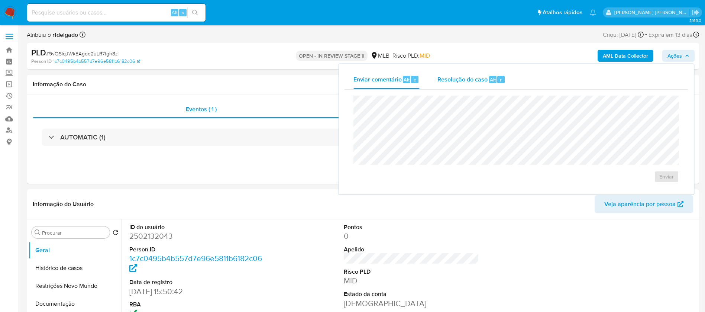
click at [452, 81] on span "Resolução do caso" at bounding box center [462, 79] width 50 height 9
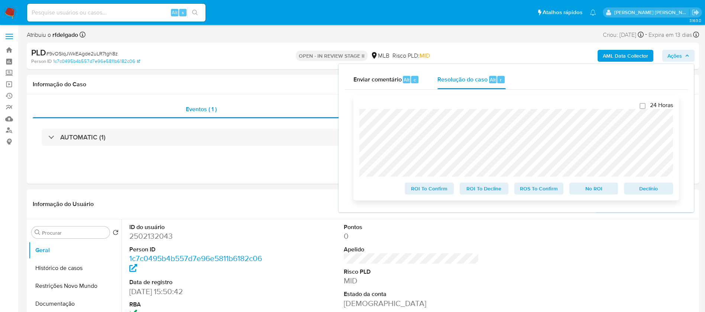
click at [639, 188] on span "Declínio" at bounding box center [648, 188] width 39 height 10
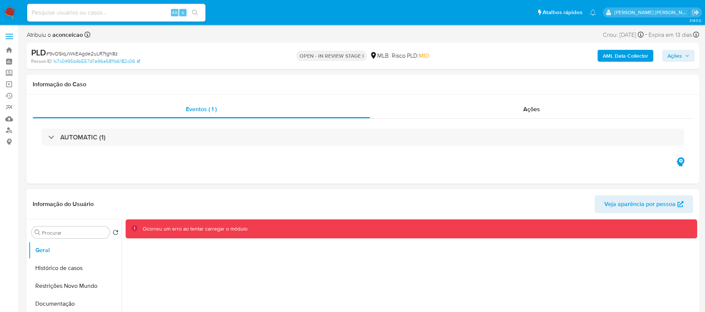
select select "10"
drag, startPoint x: 120, startPoint y: 55, endPoint x: 49, endPoint y: 55, distance: 71.3
click at [49, 55] on div "PLD # 9vOSIqJWkEAgde2uLR7tgh8z" at bounding box center [140, 52] width 218 height 11
copy span "9vOSIqJWkEAgde2uLR7tgh8z"
click at [9, 14] on img at bounding box center [10, 12] width 13 height 13
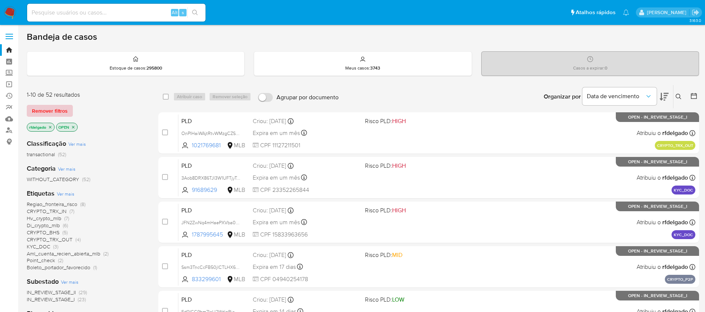
click at [41, 108] on span "Remover filtros" at bounding box center [50, 111] width 36 height 10
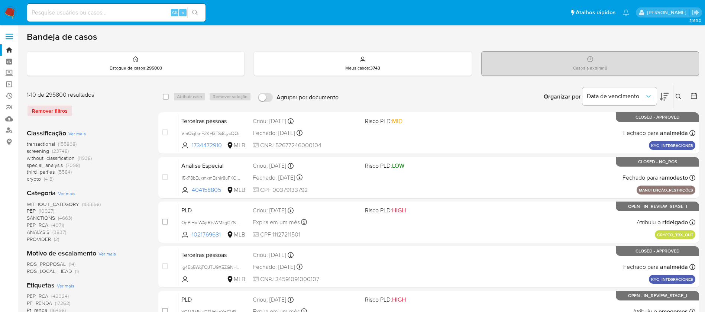
click at [678, 98] on icon at bounding box center [678, 97] width 6 height 6
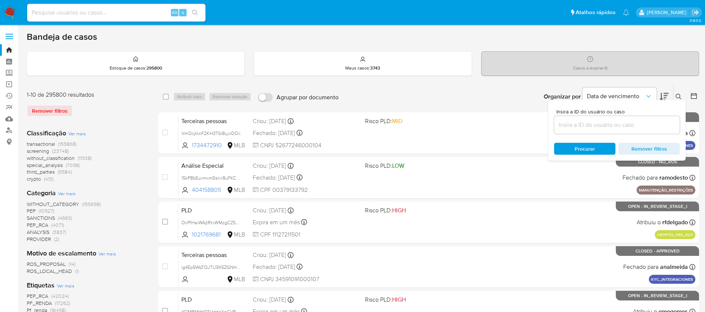
click at [591, 124] on input at bounding box center [617, 125] width 126 height 10
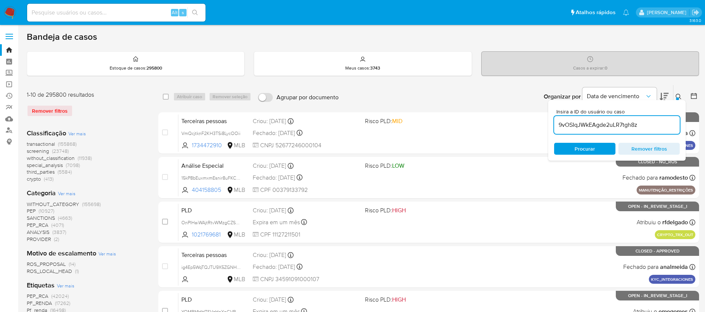
type input "9vOSIqJWkEAgde2uLR7tgh8z"
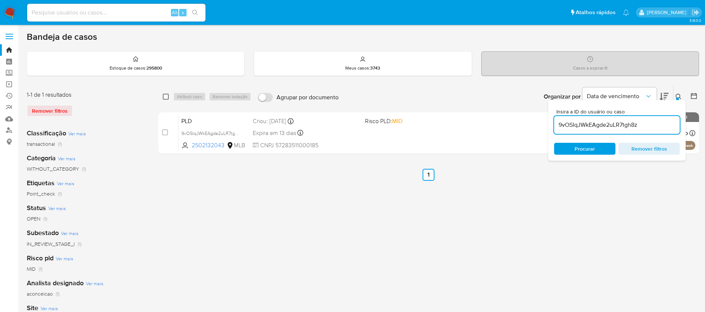
click at [167, 97] on input "checkbox" at bounding box center [166, 97] width 6 height 6
checkbox input "true"
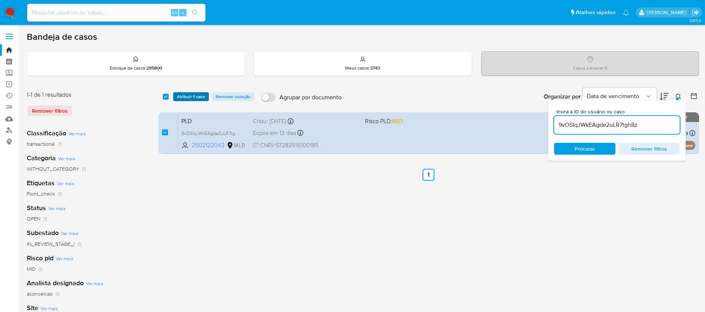
click at [184, 94] on span "Atribuir 1 caso" at bounding box center [191, 96] width 28 height 7
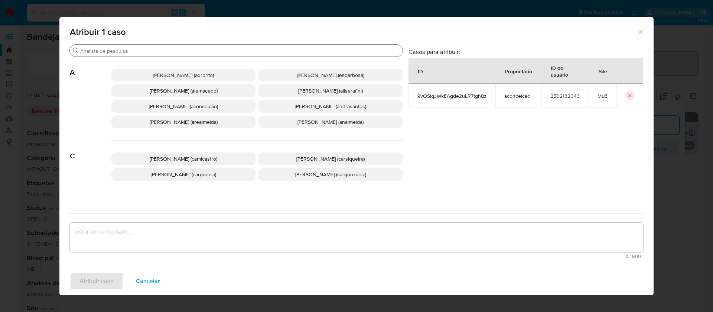
click at [282, 46] on div "Buscar" at bounding box center [236, 51] width 333 height 12
click at [282, 50] on input "Buscar" at bounding box center [240, 51] width 320 height 7
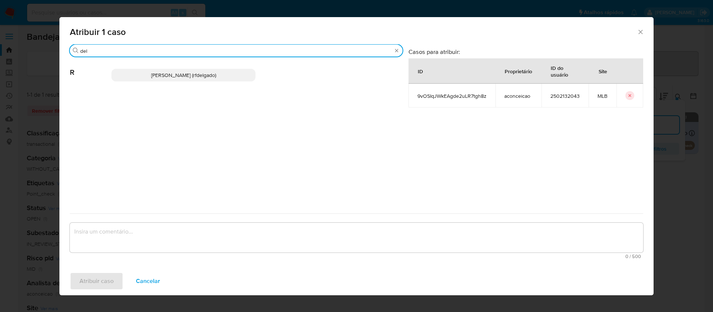
type input "del"
drag, startPoint x: 230, startPoint y: 75, endPoint x: 276, endPoint y: 114, distance: 60.1
click at [230, 75] on p "Renata De Freitas Delgado (rfdelgado)" at bounding box center [183, 75] width 144 height 13
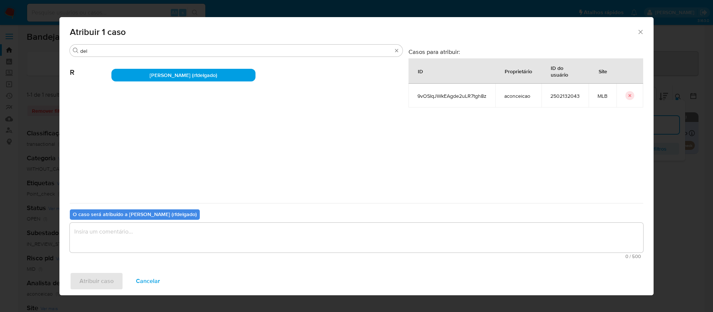
click at [366, 239] on textarea "assign-modal" at bounding box center [357, 238] width 574 height 30
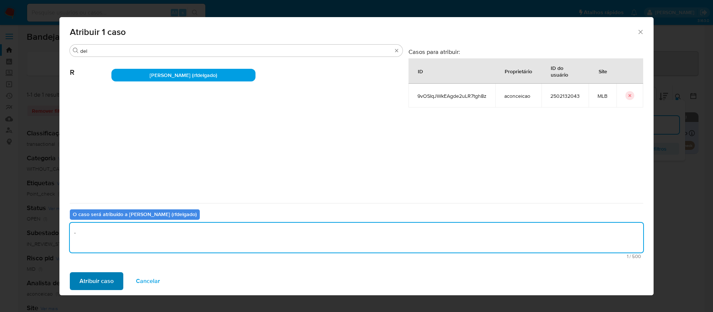
type textarea "."
click at [112, 283] on span "Atribuir caso" at bounding box center [97, 281] width 34 height 16
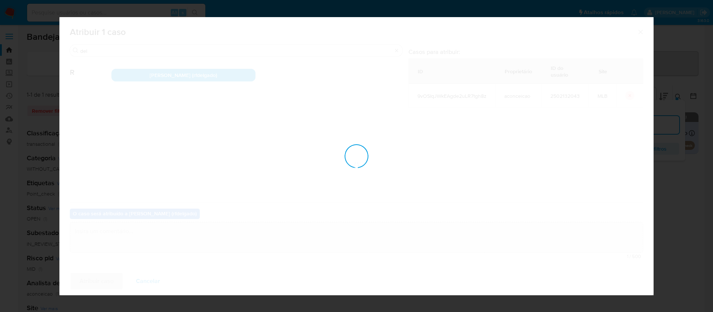
checkbox input "false"
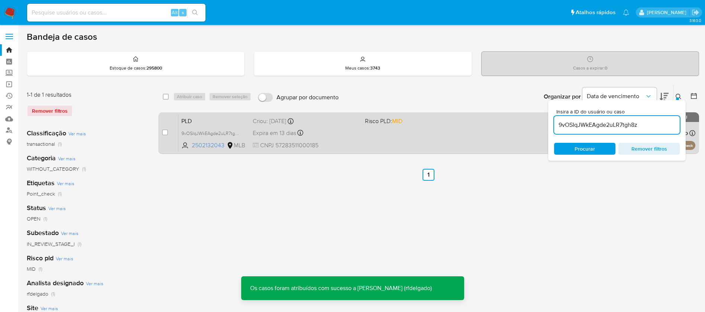
click at [424, 132] on span at bounding box center [418, 132] width 106 height 1
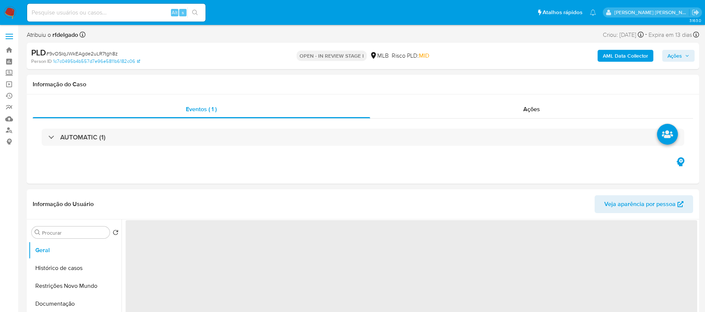
click at [689, 59] on span "Ações" at bounding box center [678, 56] width 22 height 10
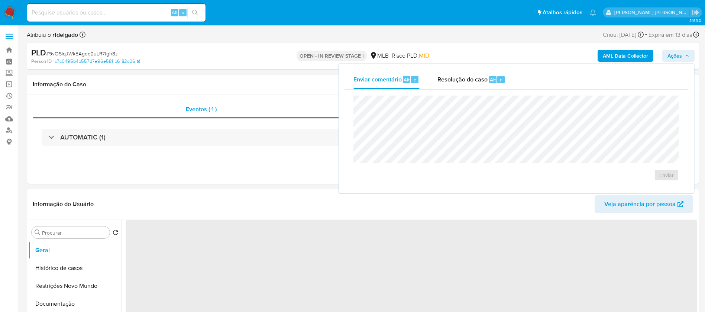
select select "10"
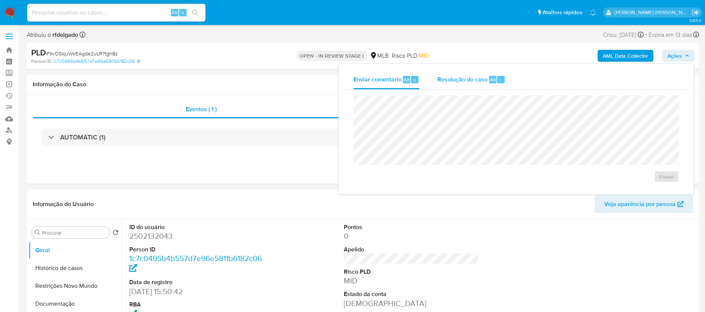
click at [465, 79] on span "Resolução do caso" at bounding box center [462, 79] width 50 height 9
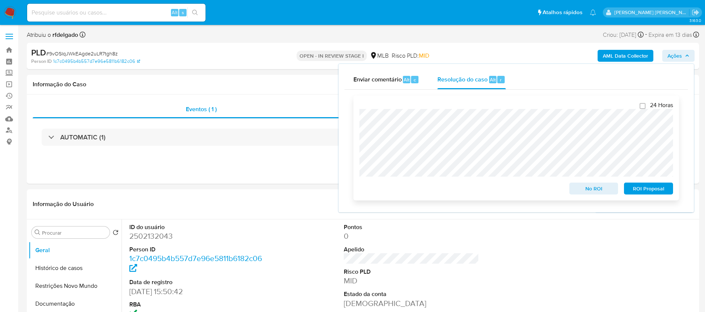
click at [661, 191] on span "ROI Proposal" at bounding box center [648, 188] width 39 height 10
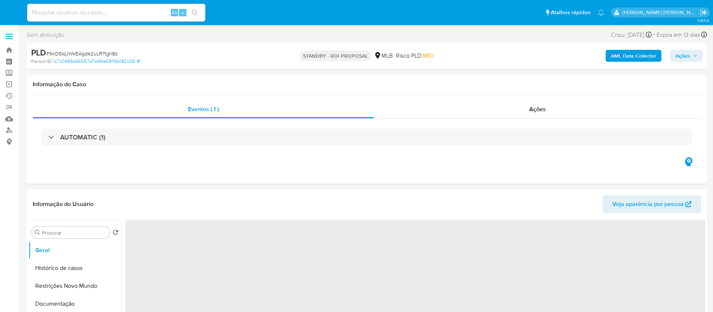
select select "10"
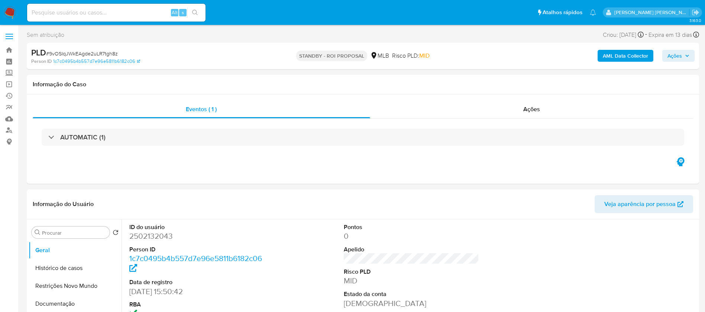
click at [15, 11] on img at bounding box center [10, 12] width 13 height 13
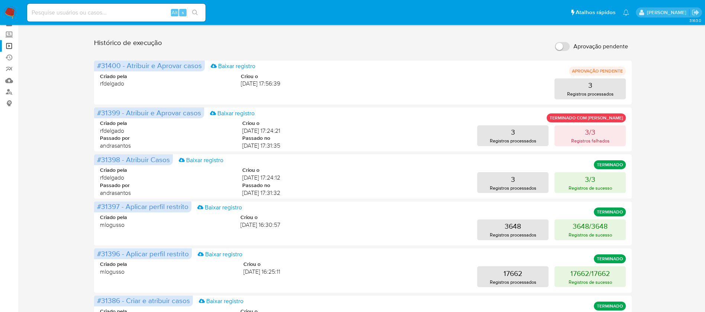
scroll to position [56, 0]
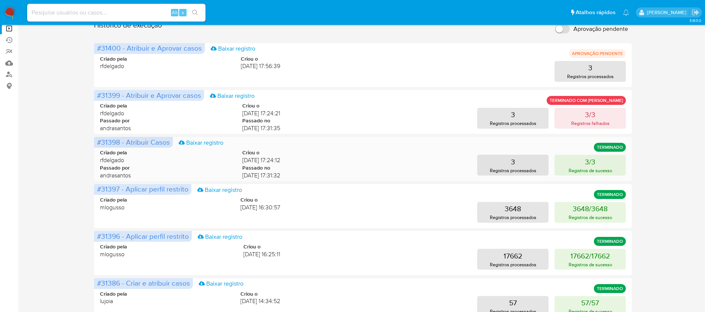
click at [359, 158] on div "3 Registros processados 3/3 Registros de sucesso" at bounding box center [459, 165] width 334 height 21
click at [559, 162] on button "3/3 Registros de sucesso" at bounding box center [589, 165] width 71 height 21
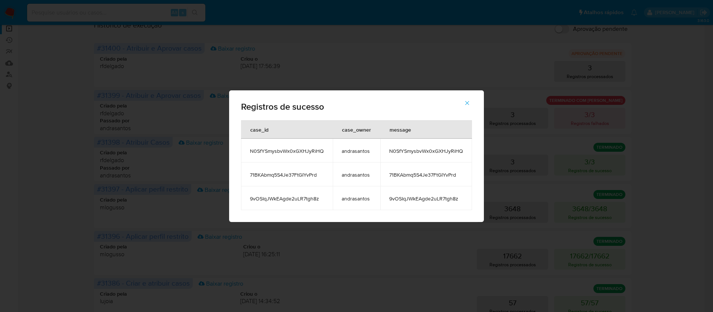
click at [464, 102] on icon "button" at bounding box center [467, 103] width 7 height 7
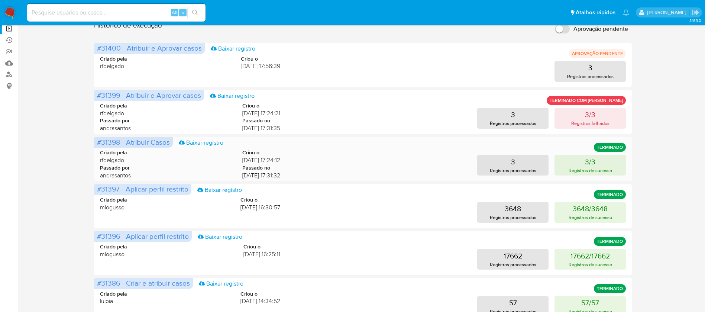
click at [553, 148] on div "Criado pela rfdelgado Criou o 13/10/2025 17:24:12 Passado por andrasantos Passa…" at bounding box center [363, 162] width 526 height 45
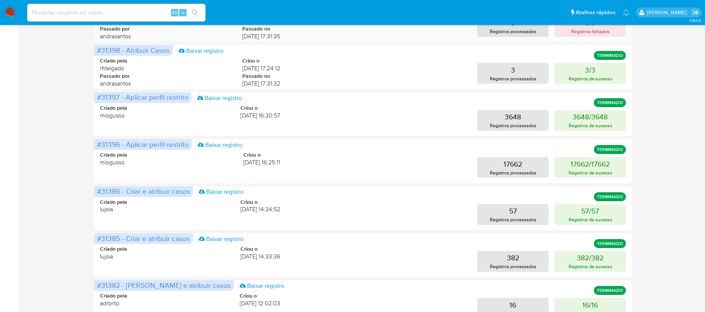
scroll to position [0, 0]
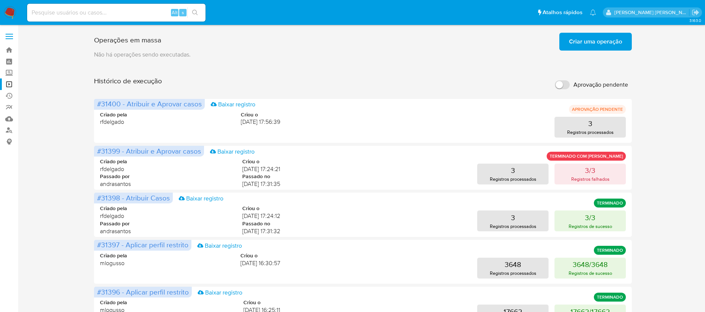
click at [611, 37] on span "Criar uma operação" at bounding box center [595, 41] width 53 height 16
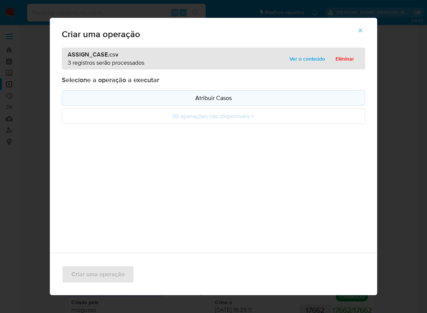
drag, startPoint x: 200, startPoint y: 88, endPoint x: 79, endPoint y: 97, distance: 121.0
click at [79, 97] on p "Atribuir Casos" at bounding box center [213, 98] width 291 height 9
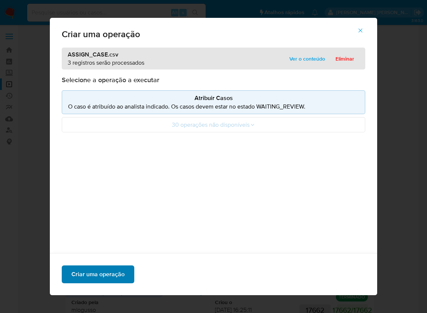
click at [104, 276] on span "Criar uma operação" at bounding box center [97, 274] width 53 height 16
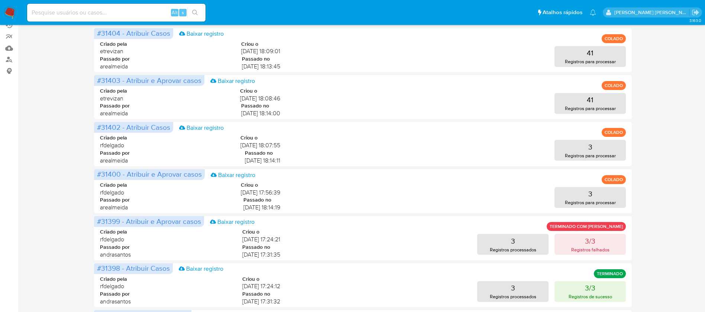
scroll to position [56, 0]
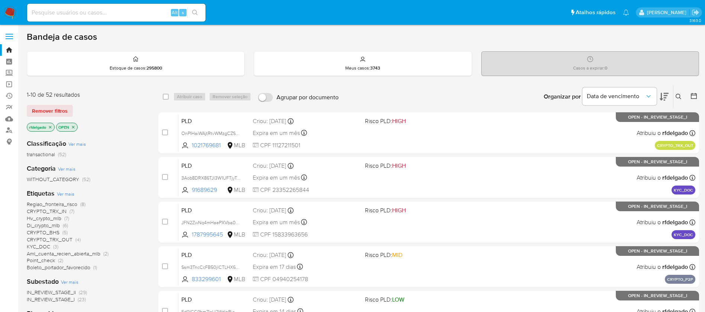
scroll to position [56, 0]
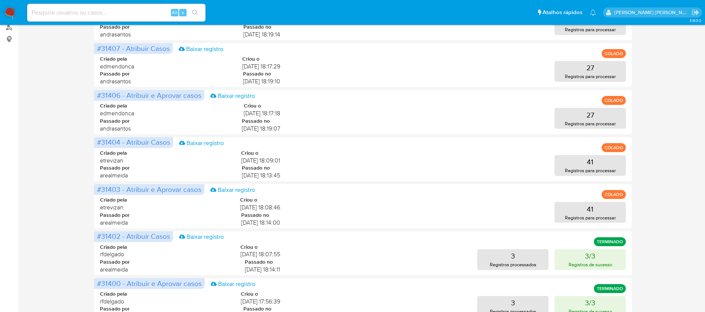
scroll to position [167, 0]
